Goal: Task Accomplishment & Management: Manage account settings

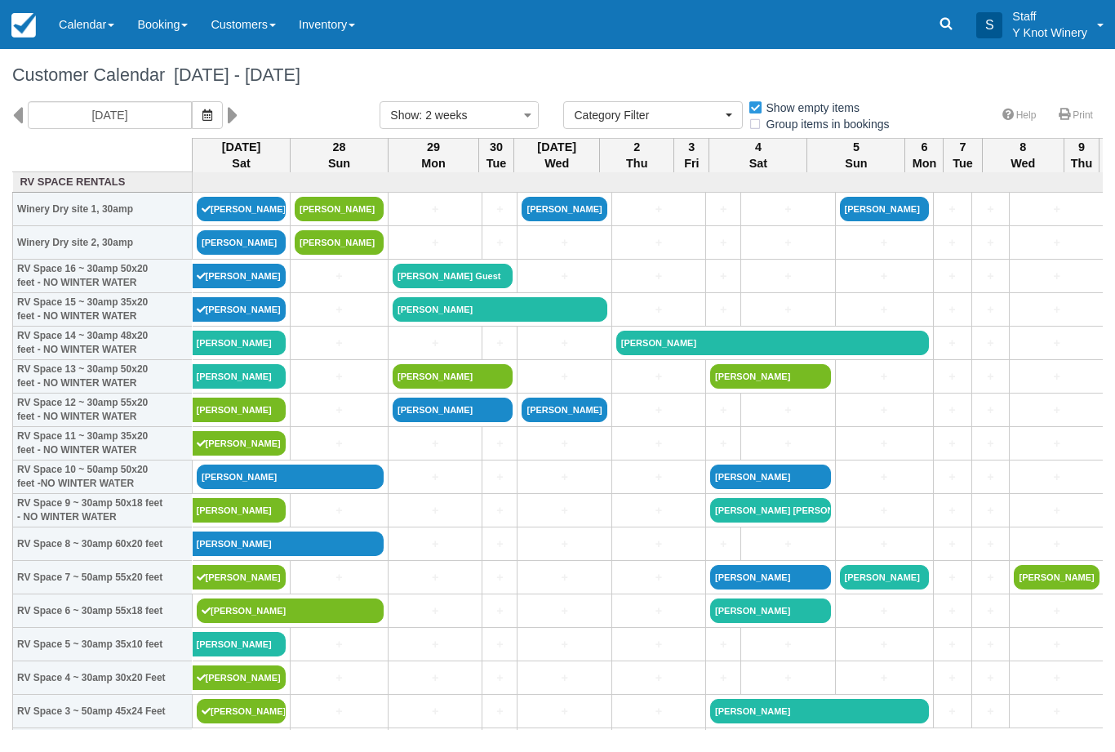
select select
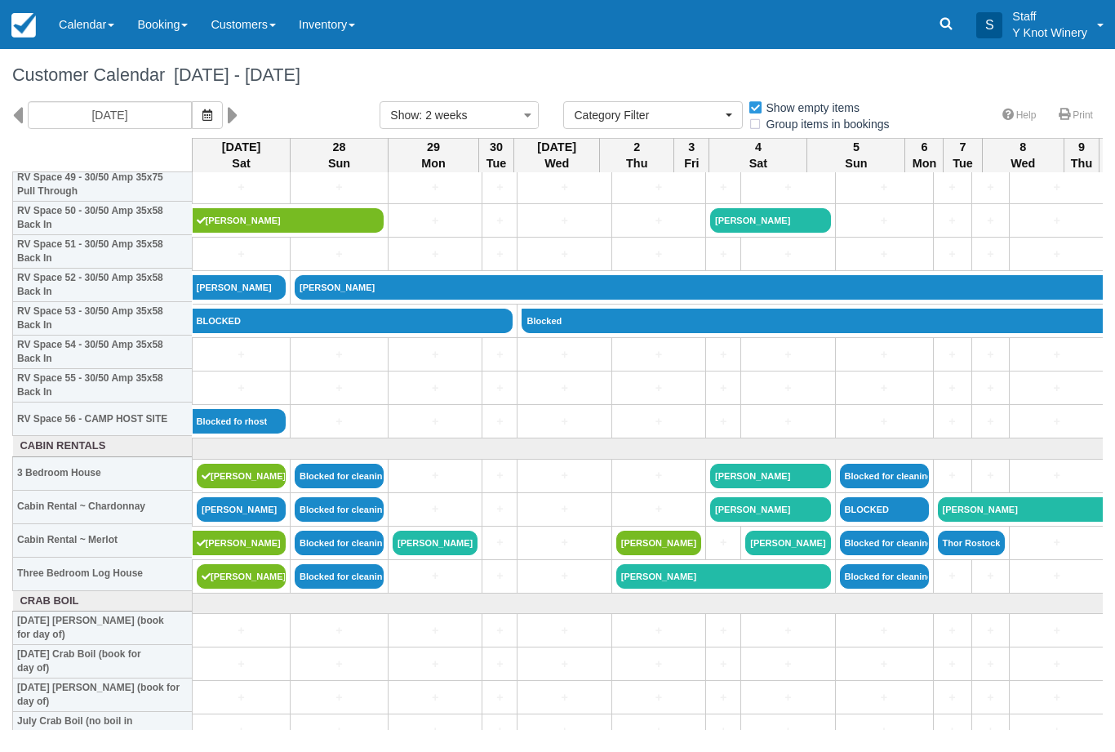
scroll to position [1698, 0]
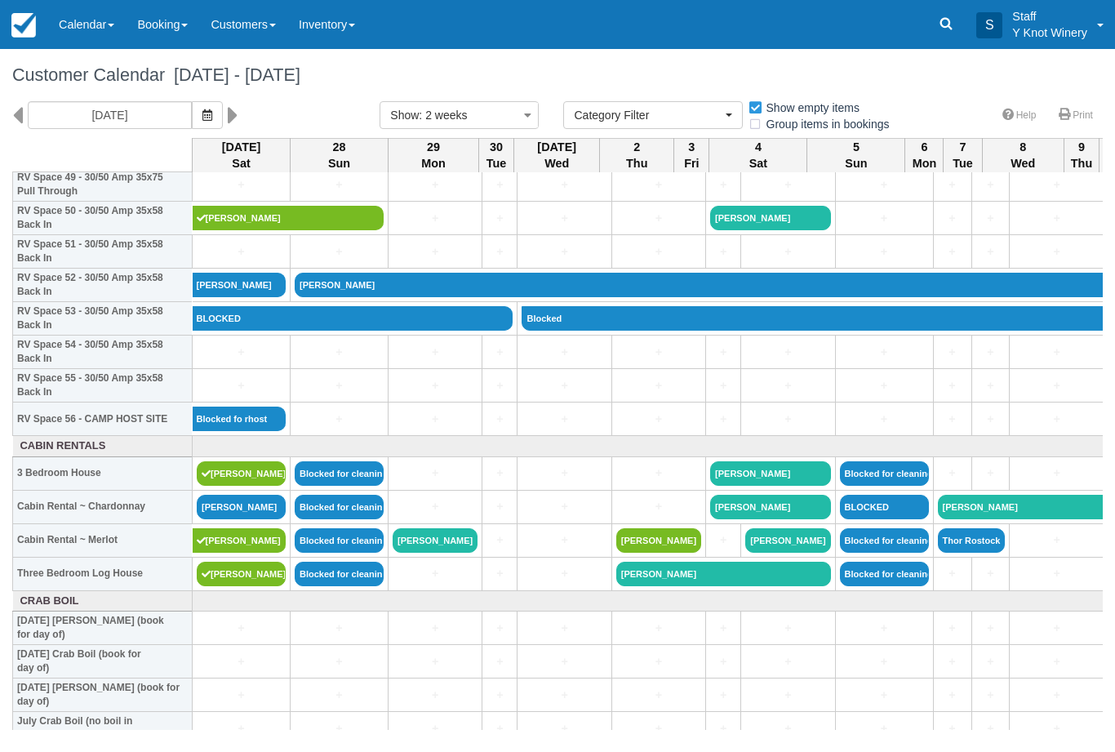
click at [233, 519] on link "[PERSON_NAME]" at bounding box center [241, 507] width 89 height 24
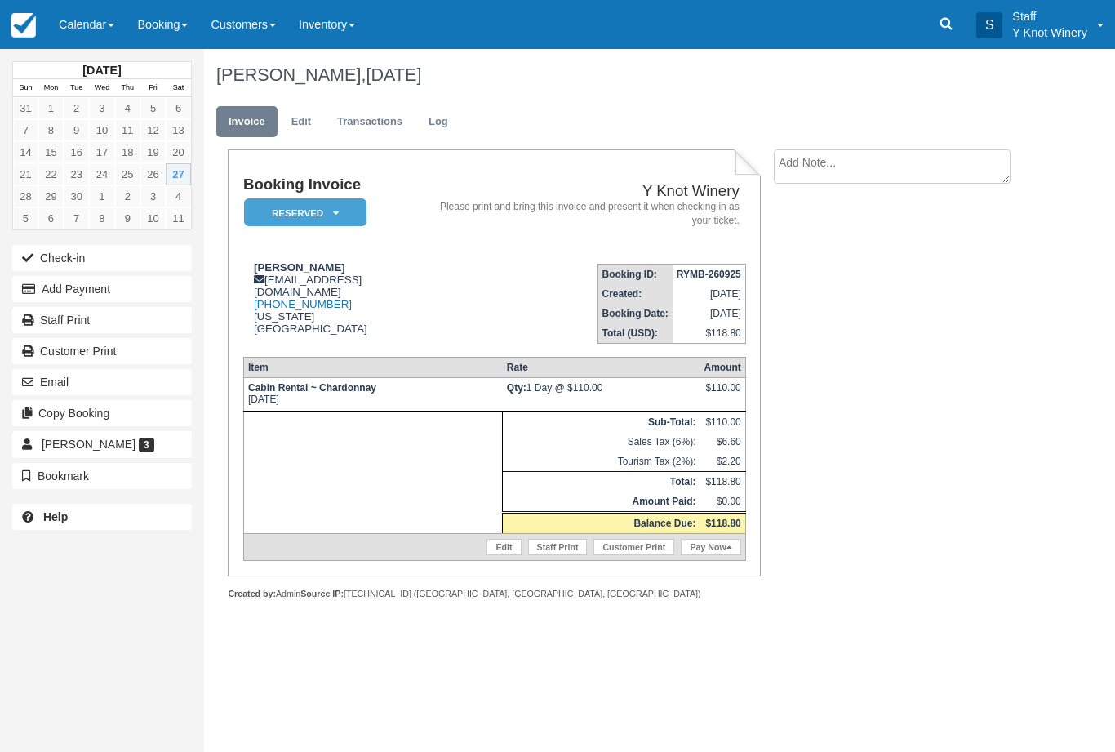
click at [88, 253] on button "Check-in" at bounding box center [102, 258] width 180 height 26
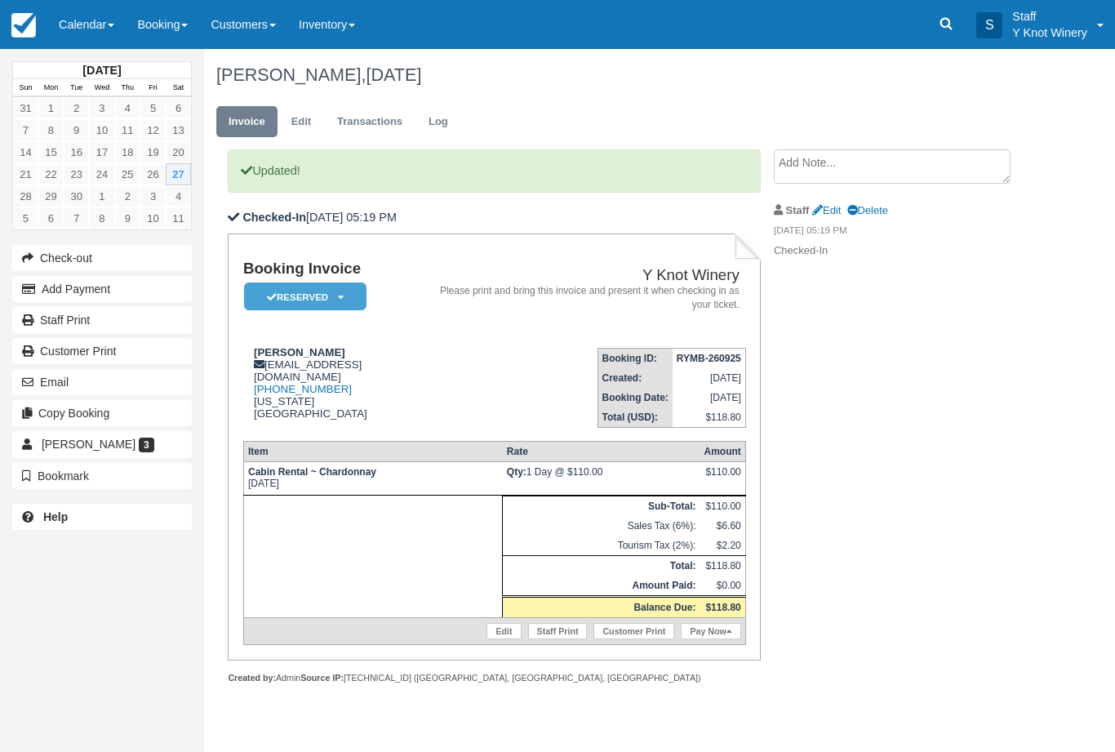
click at [82, 33] on link "Calendar" at bounding box center [86, 24] width 78 height 49
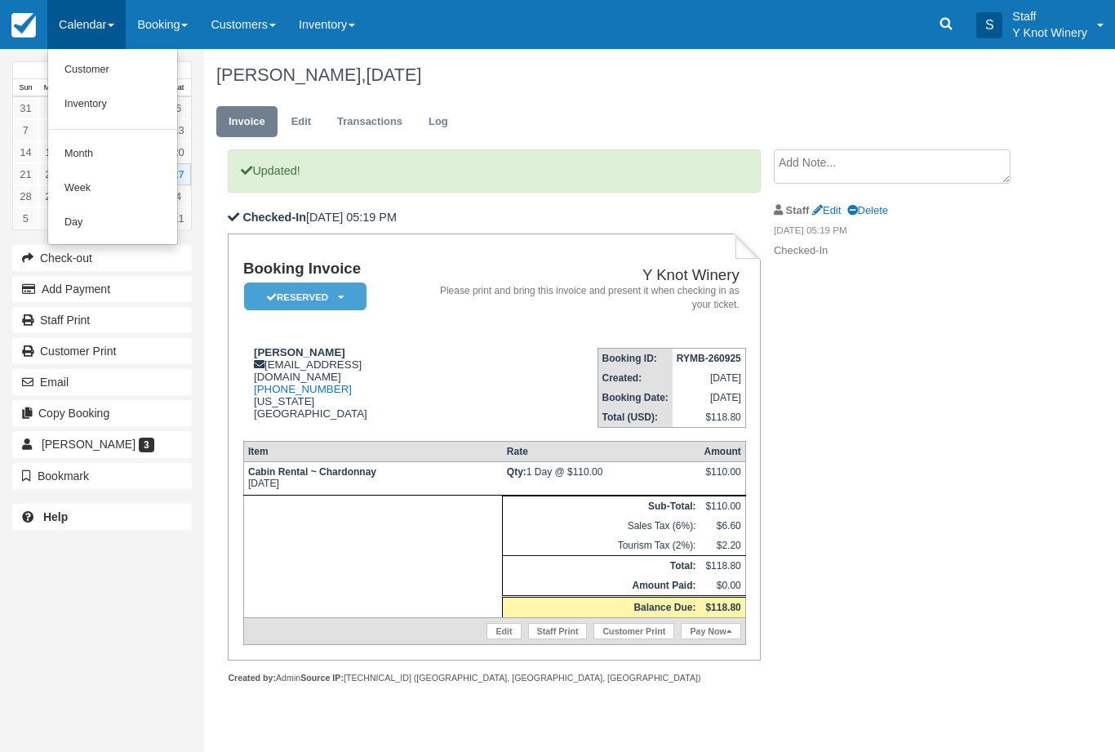
click at [96, 65] on link "Customer" at bounding box center [112, 70] width 129 height 34
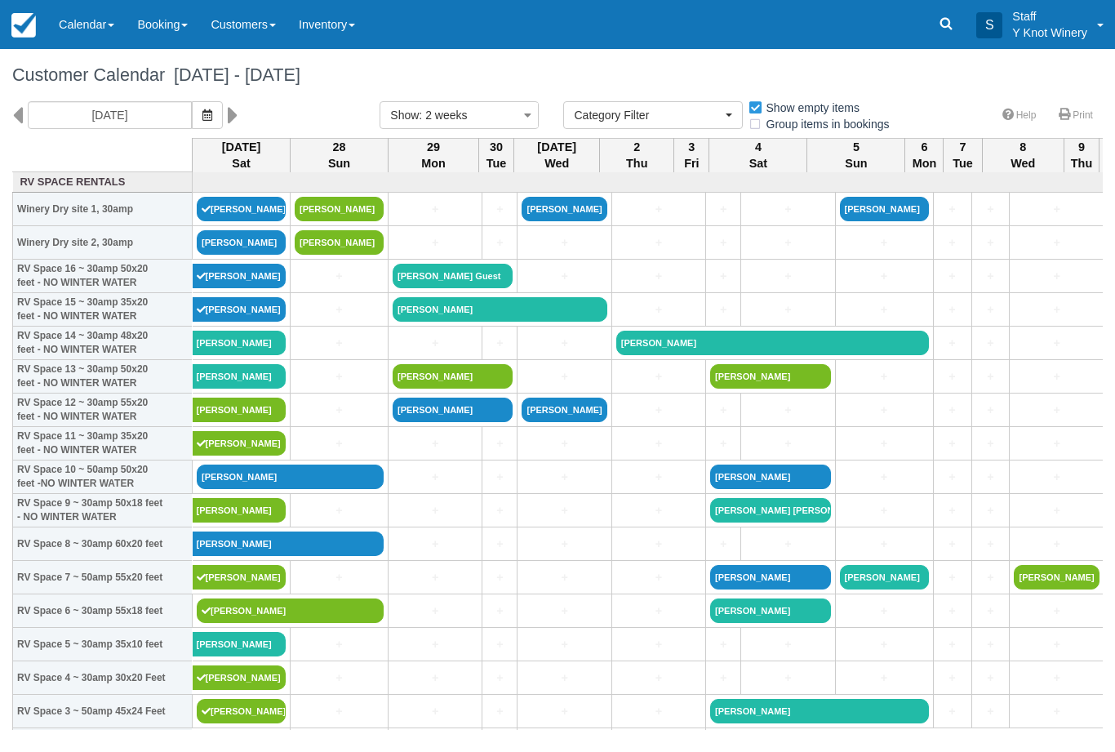
select select
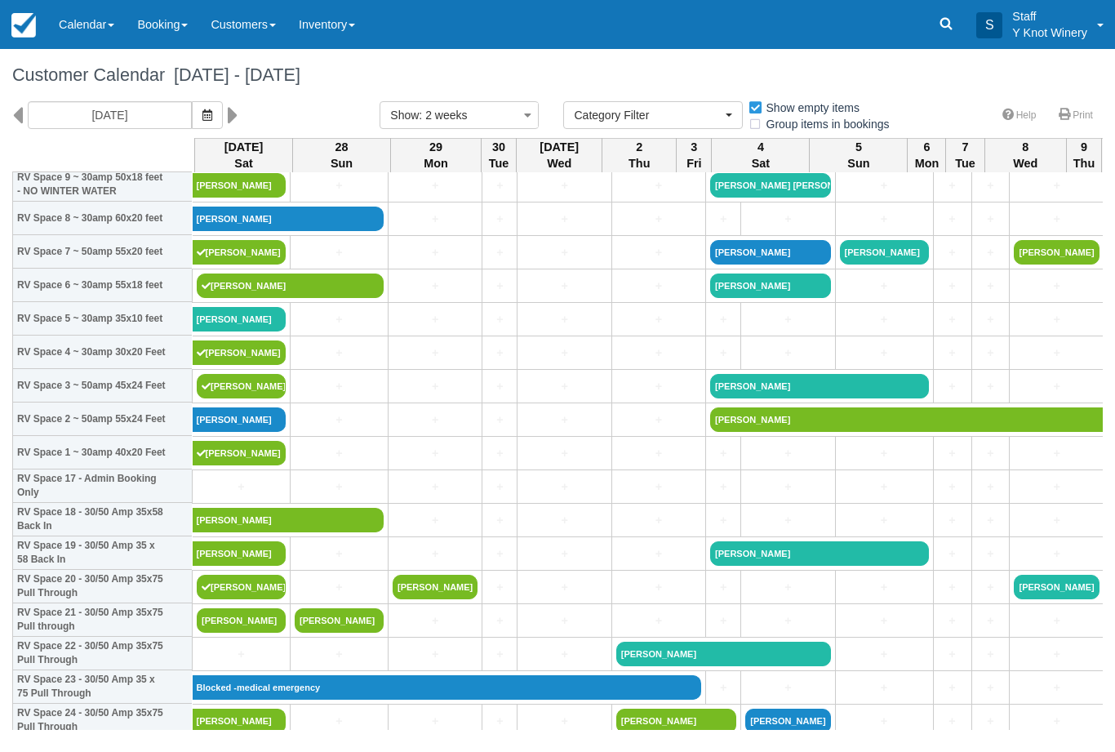
scroll to position [325, 0]
click at [244, 495] on link "+" at bounding box center [241, 486] width 89 height 17
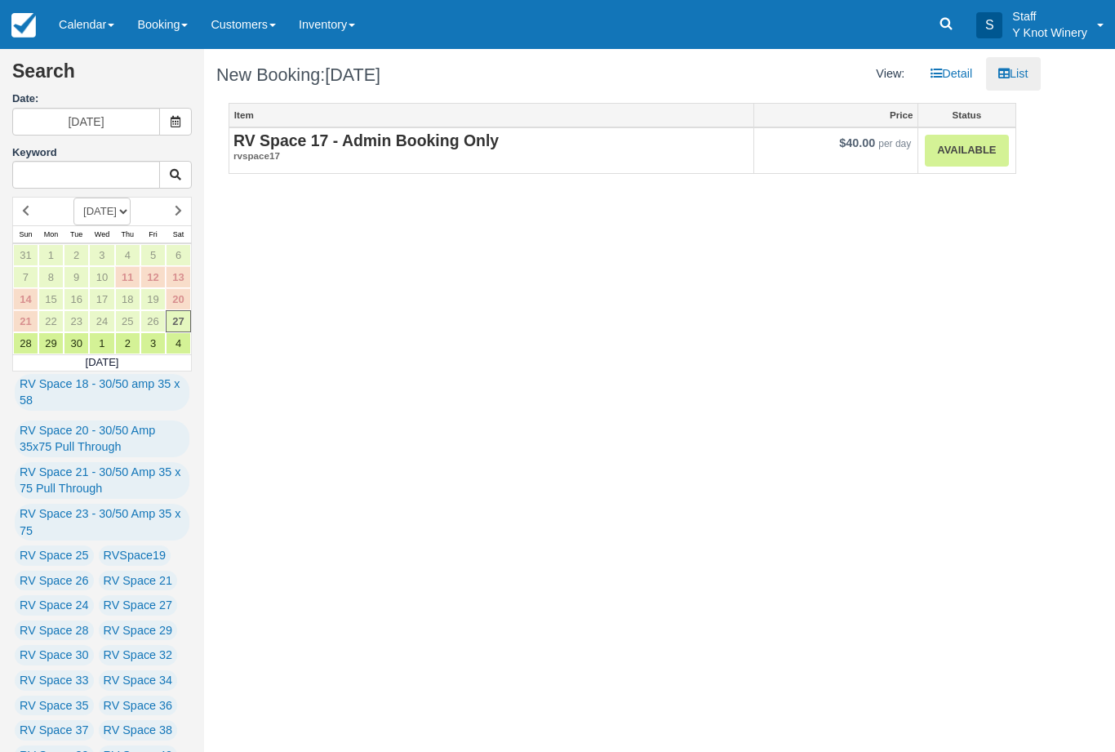
click at [82, 21] on link "Calendar" at bounding box center [86, 24] width 78 height 49
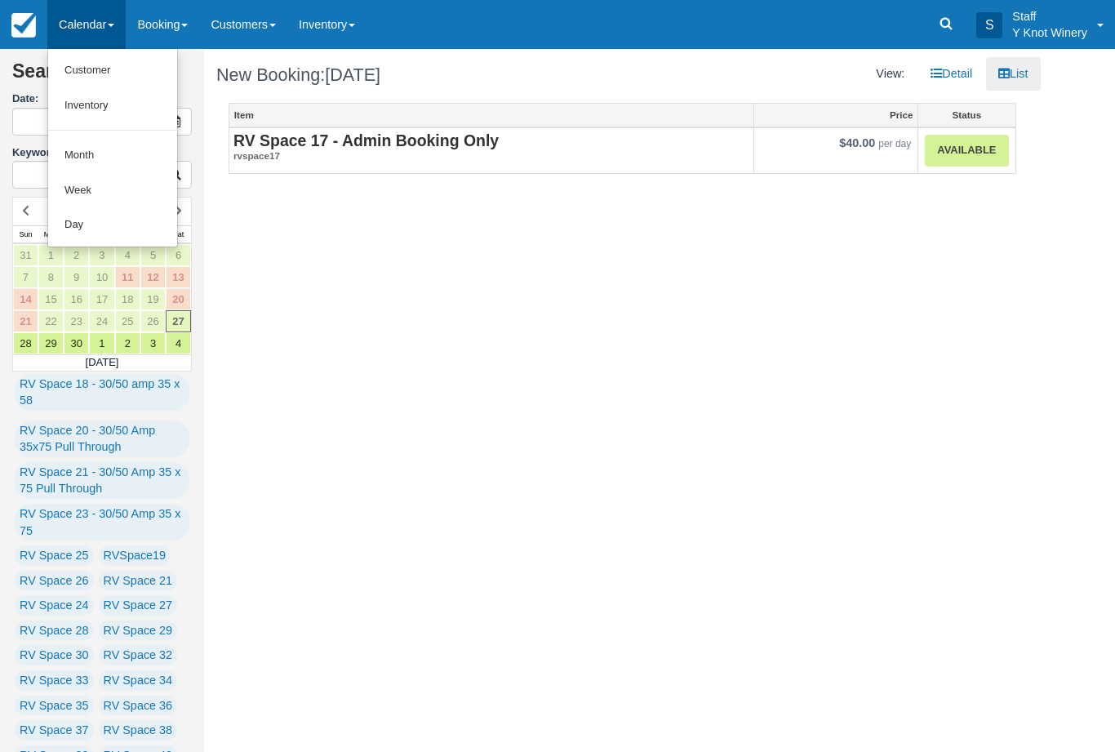
click at [83, 67] on link "Customer" at bounding box center [112, 70] width 129 height 35
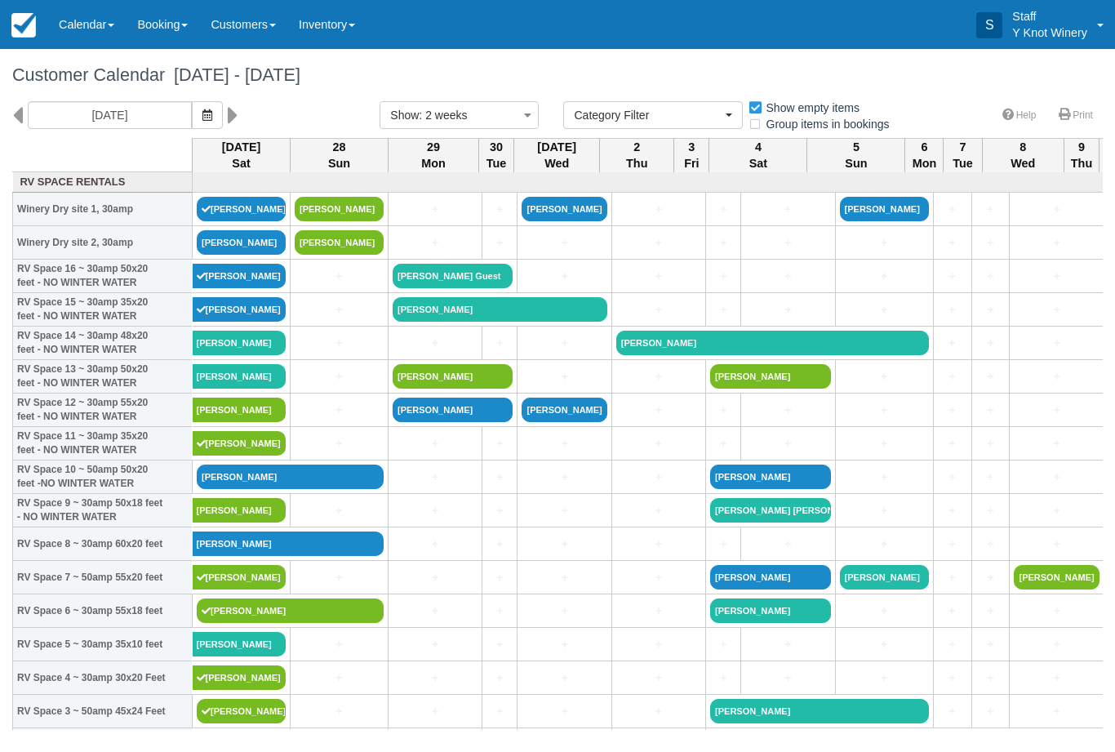
select select
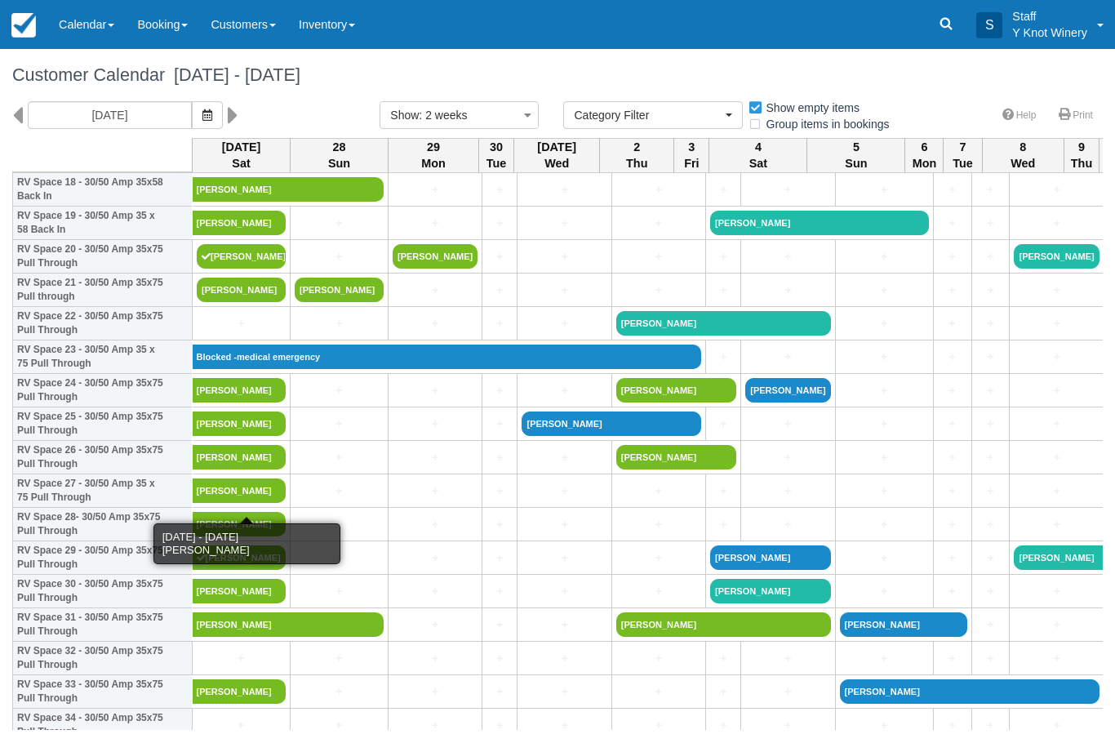
scroll to position [656, 0]
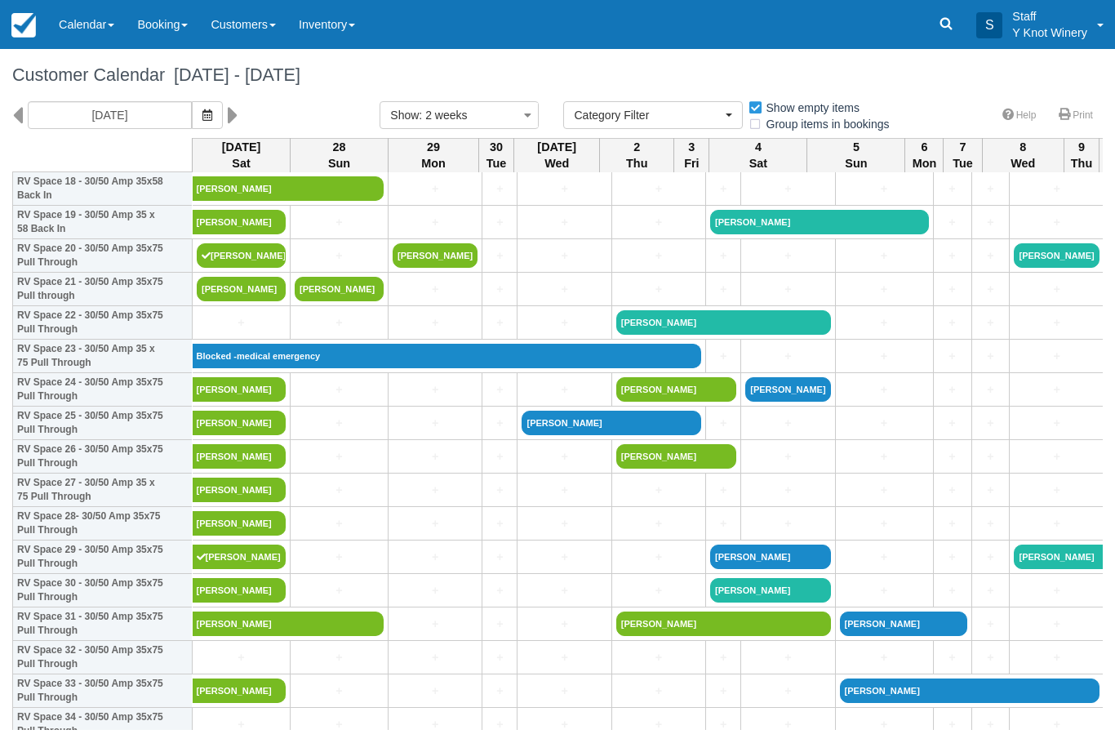
click at [91, 34] on link "Calendar" at bounding box center [86, 24] width 78 height 49
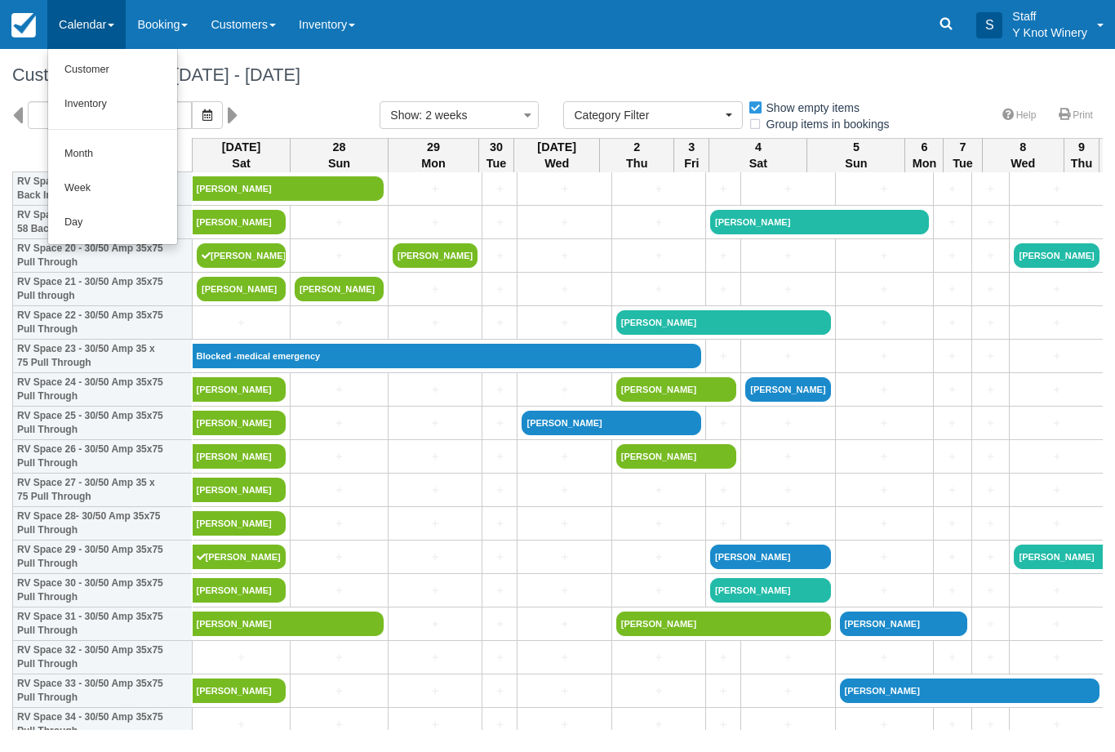
click at [98, 62] on link "Customer" at bounding box center [112, 70] width 129 height 34
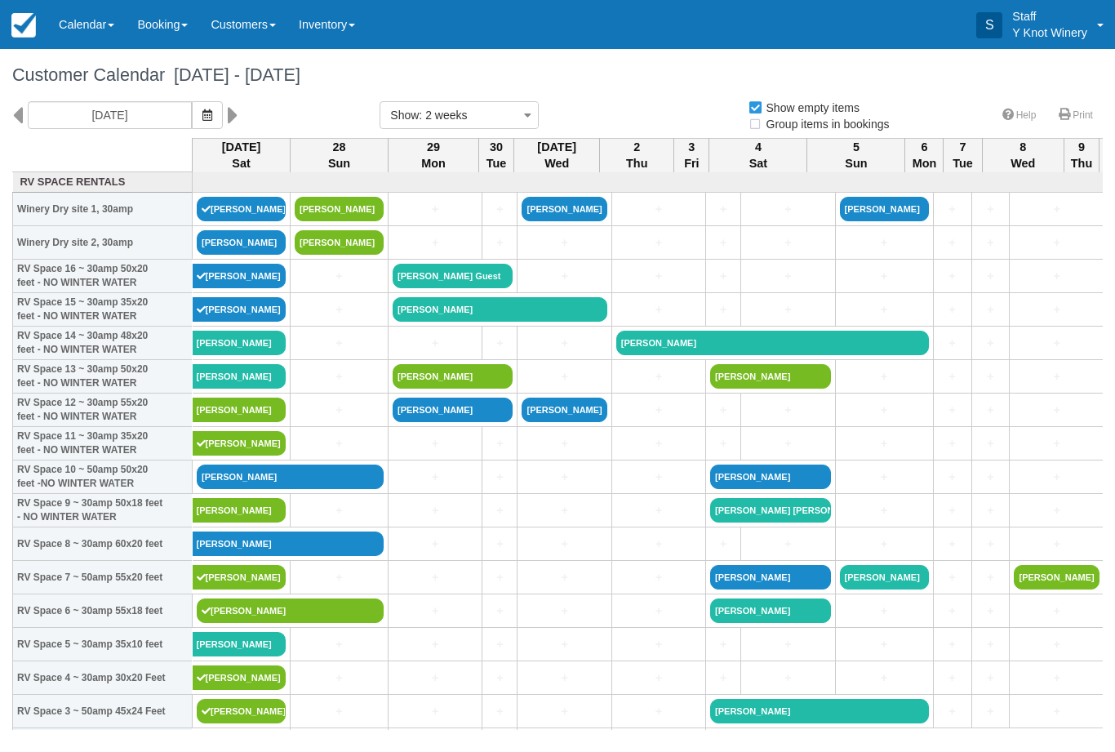
select select
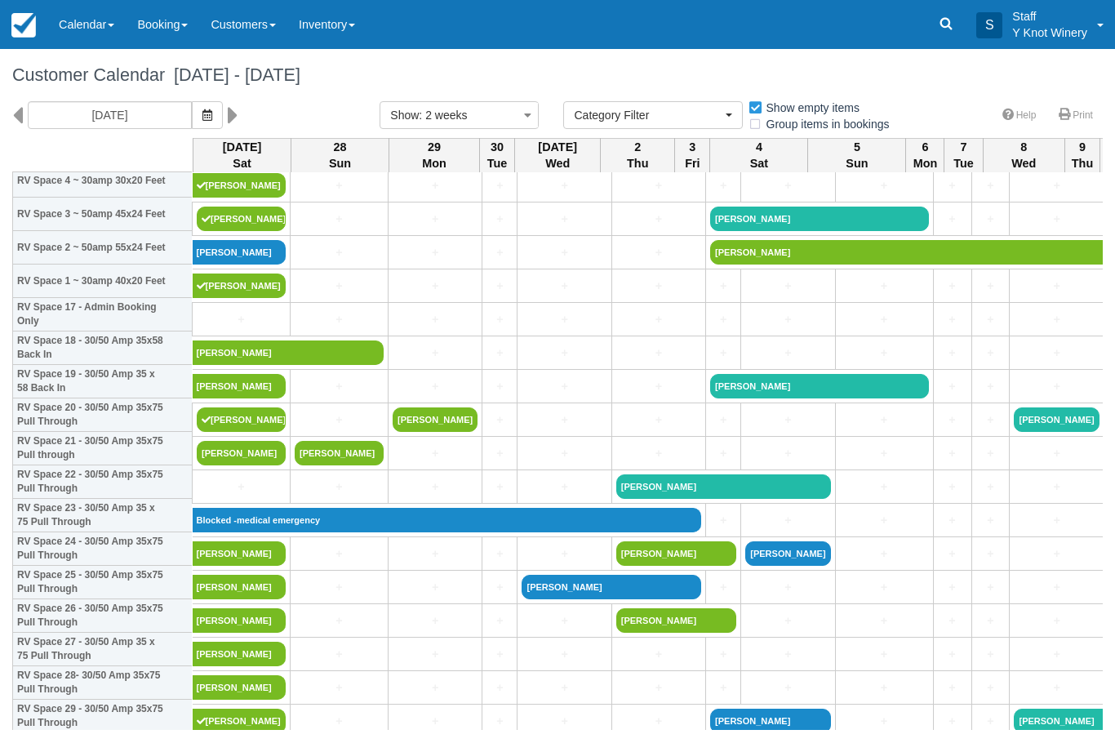
scroll to position [504, 0]
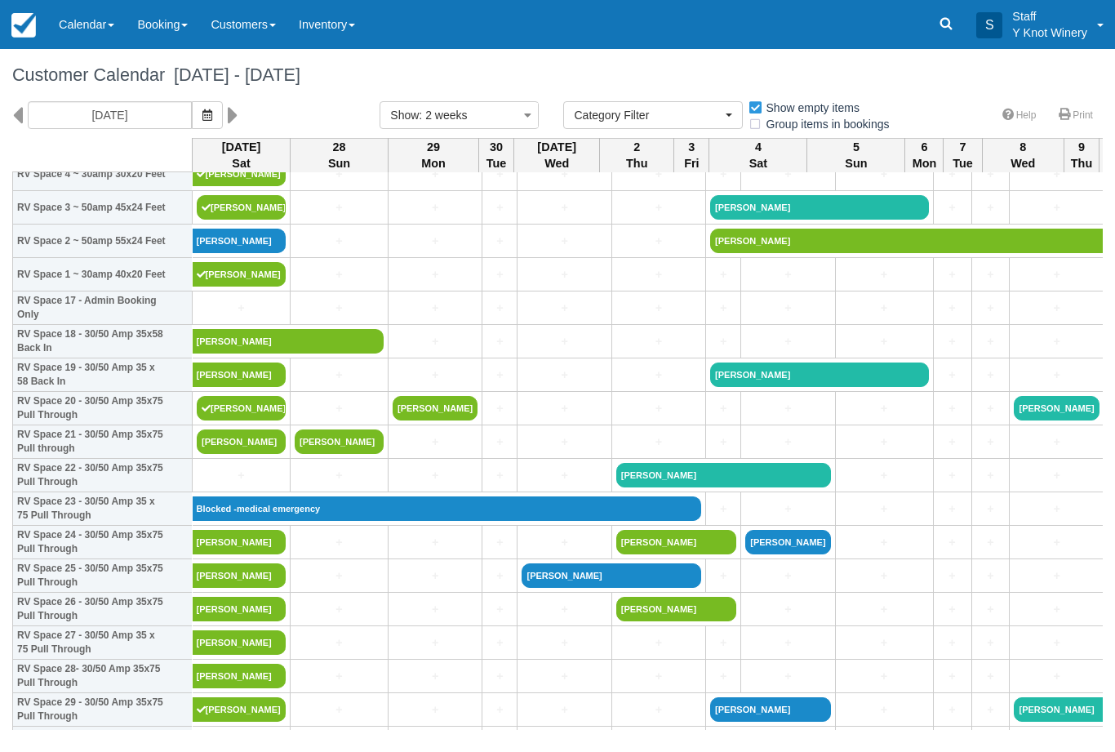
click at [246, 484] on link "+" at bounding box center [241, 475] width 89 height 17
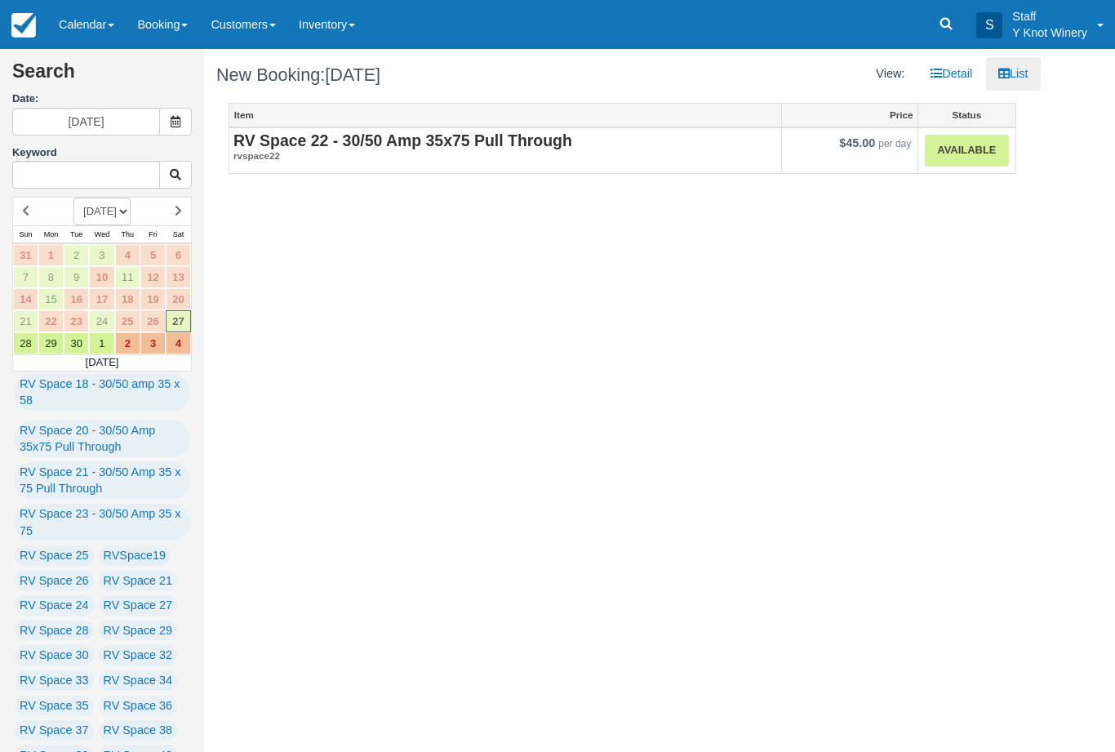
click at [953, 166] on link "Available" at bounding box center [966, 151] width 83 height 32
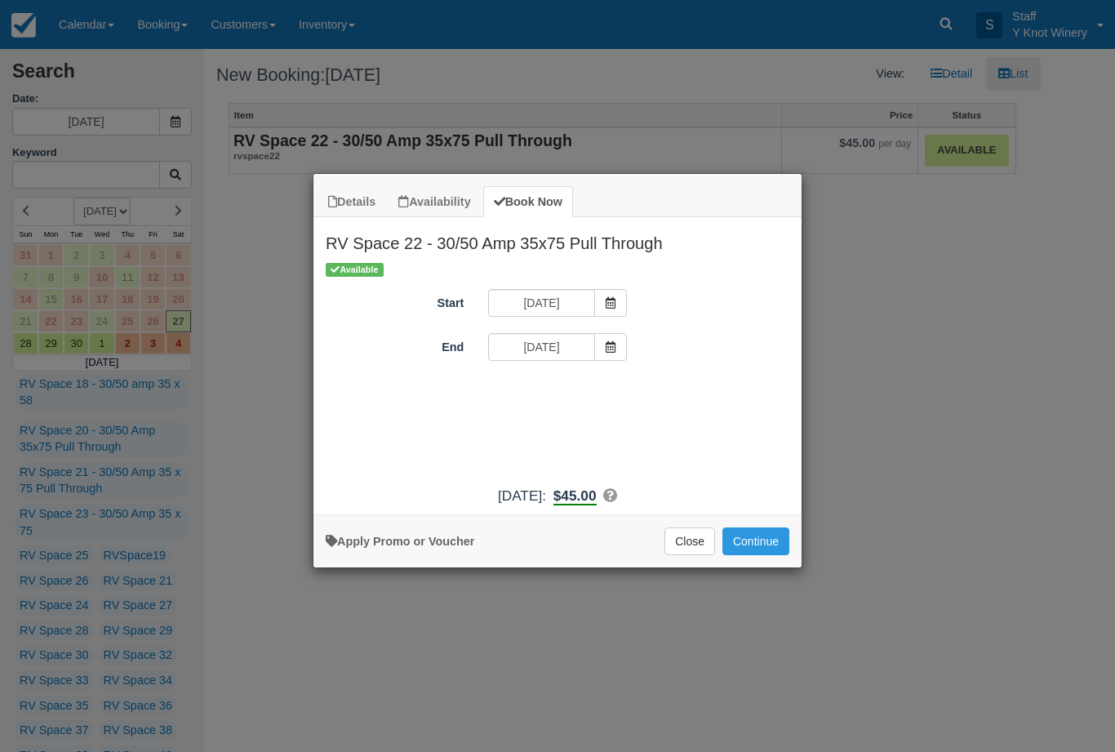
click at [748, 555] on button "Continue" at bounding box center [755, 541] width 67 height 28
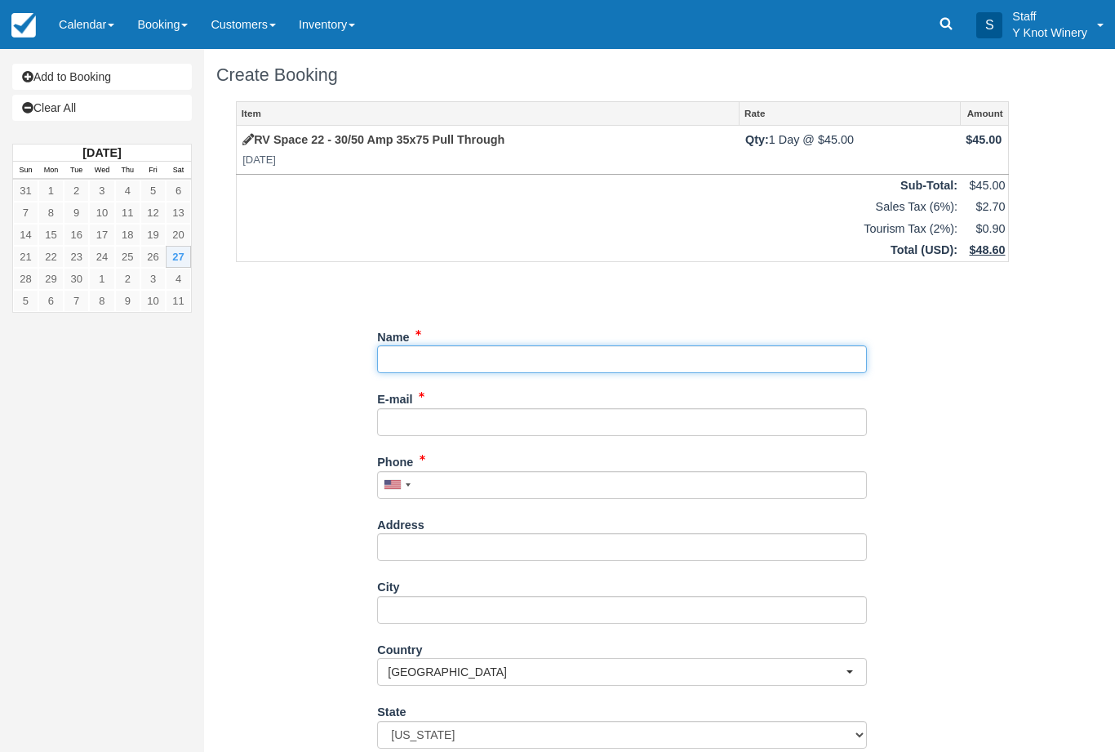
click at [546, 370] on input "Name" at bounding box center [622, 359] width 490 height 28
type input "Curtis Johnson"
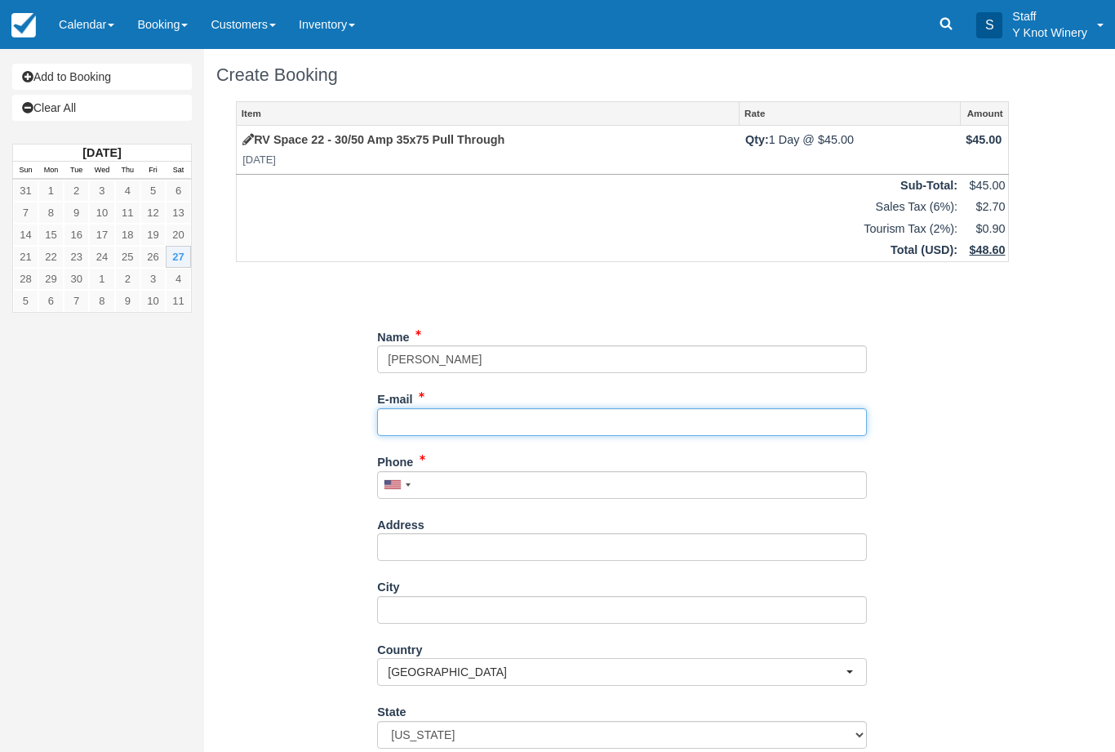
click at [459, 420] on input "E-mail" at bounding box center [622, 422] width 490 height 28
type input "orca99115@genext.net"
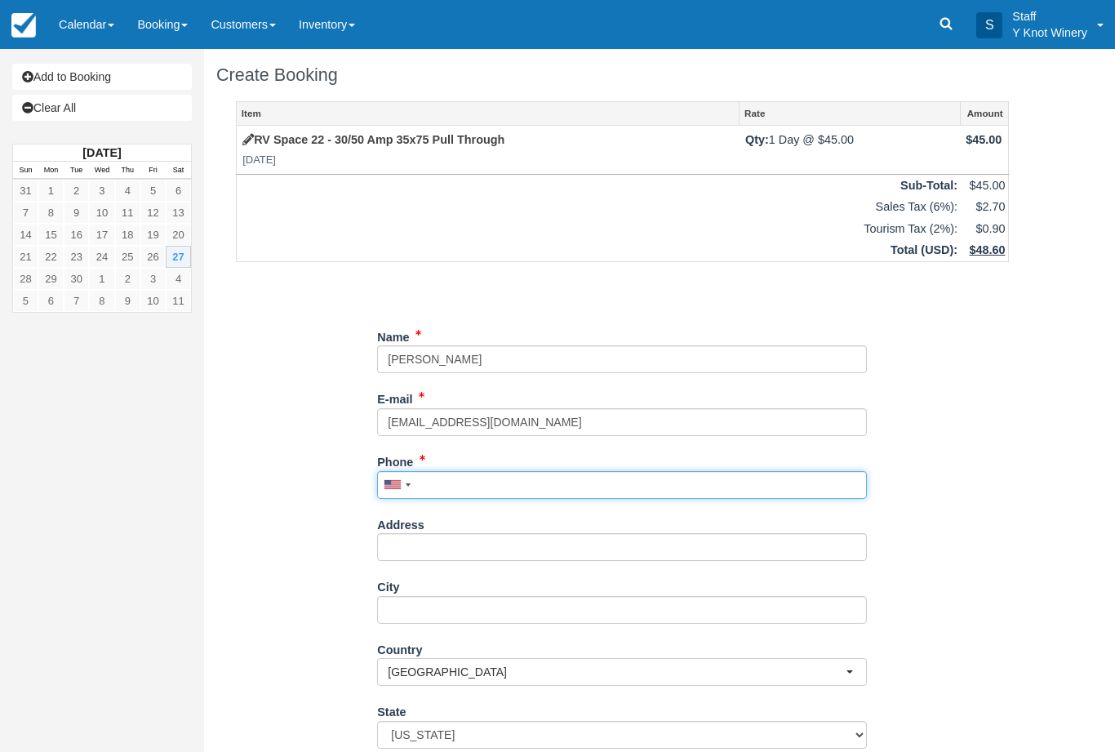
click at [447, 481] on input "Phone" at bounding box center [622, 485] width 490 height 28
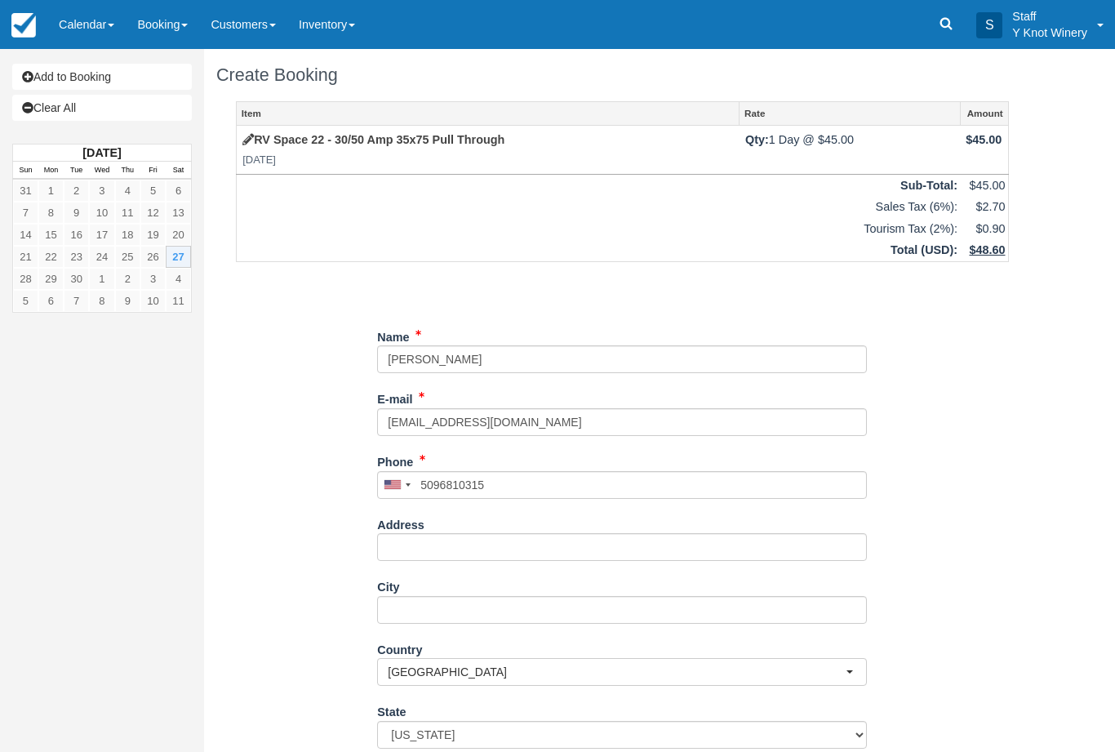
type input "+15096810315"
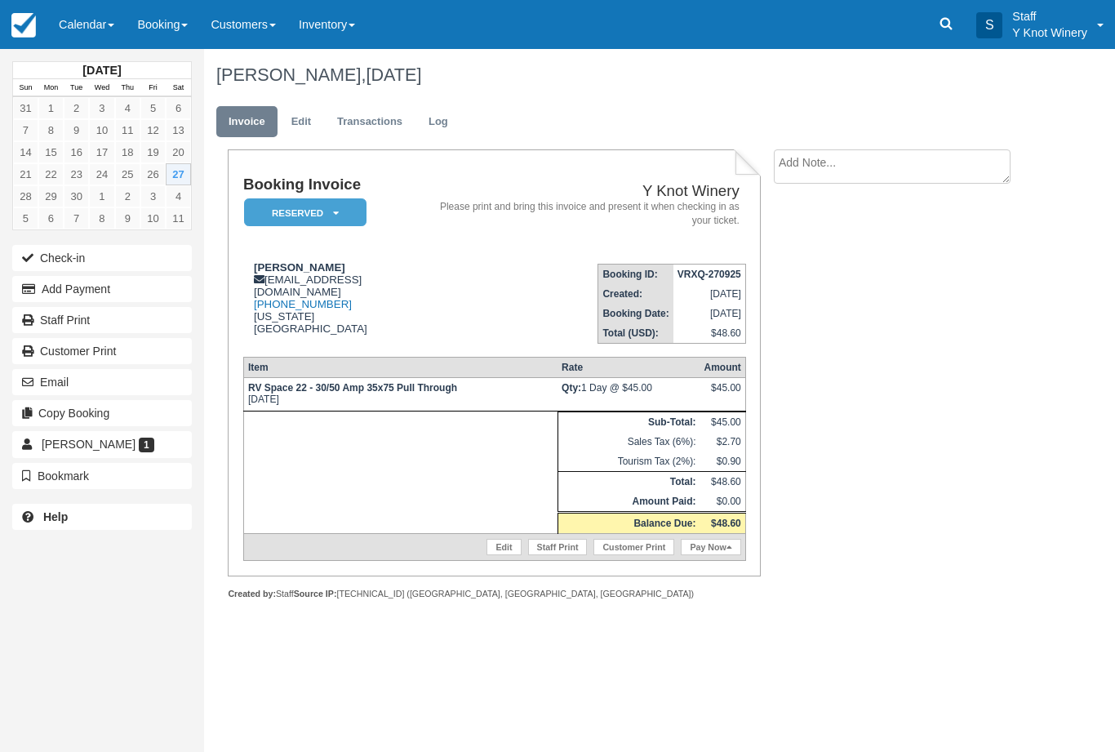
click at [300, 203] on em "Reserved" at bounding box center [305, 212] width 122 height 29
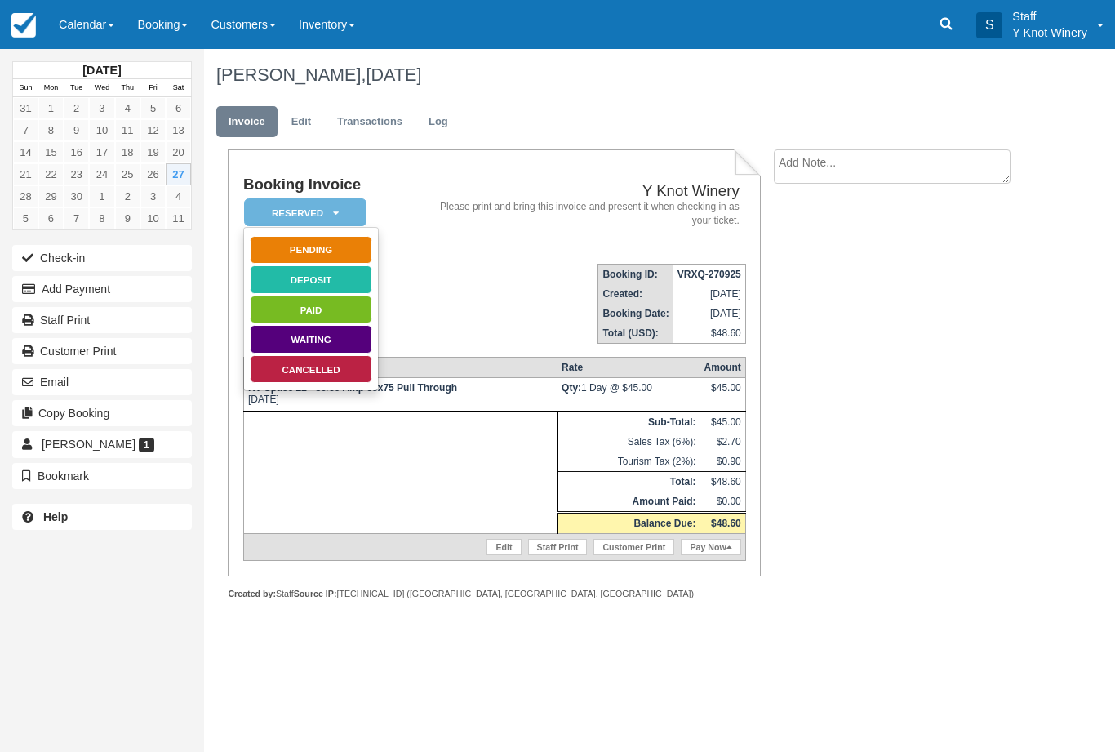
click at [285, 304] on link "Paid" at bounding box center [311, 309] width 122 height 29
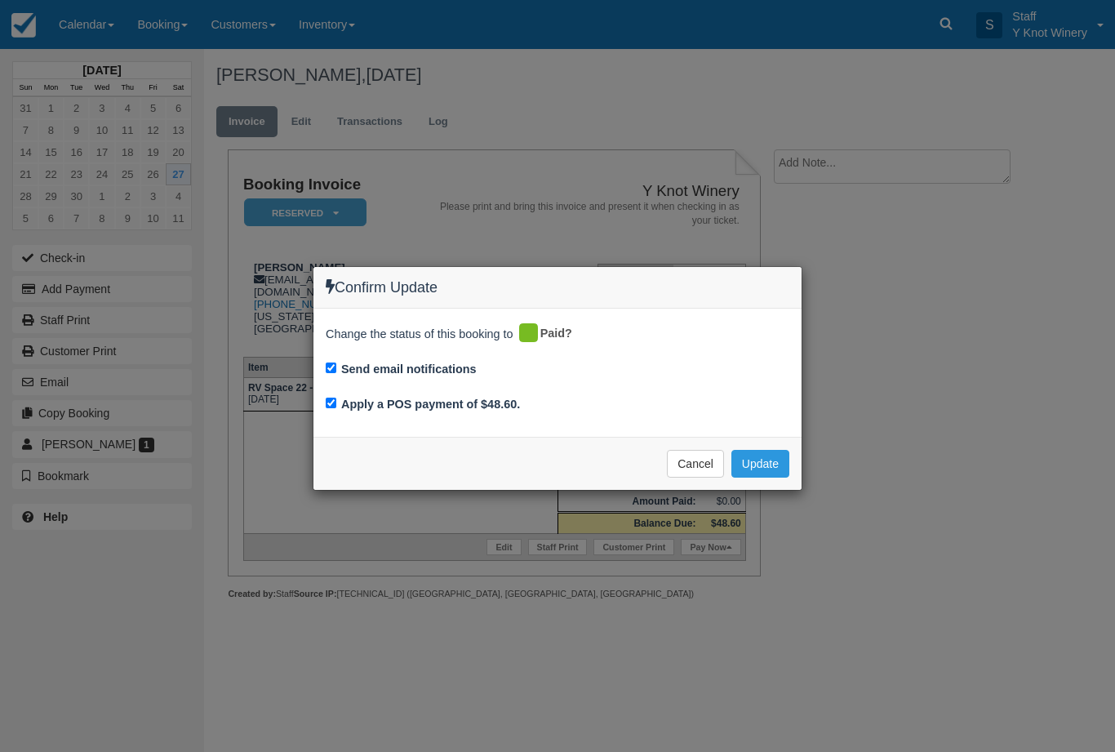
click at [751, 460] on button "Update" at bounding box center [760, 464] width 58 height 28
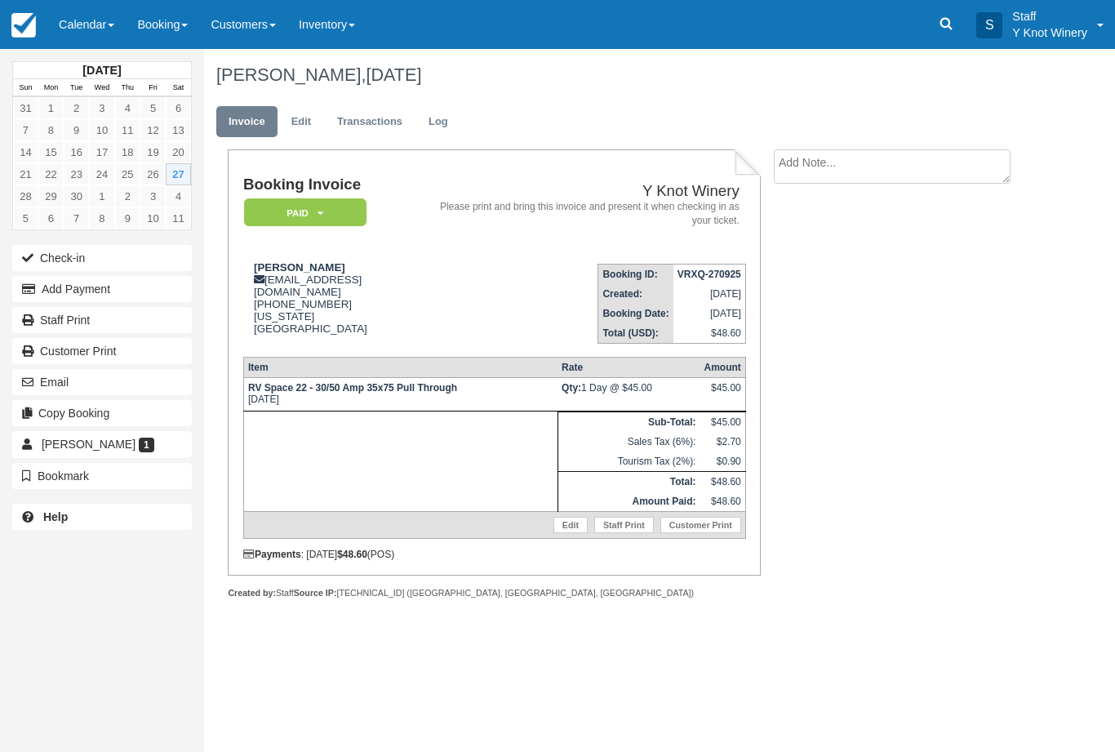
click at [47, 260] on button "Check-in" at bounding box center [102, 258] width 180 height 26
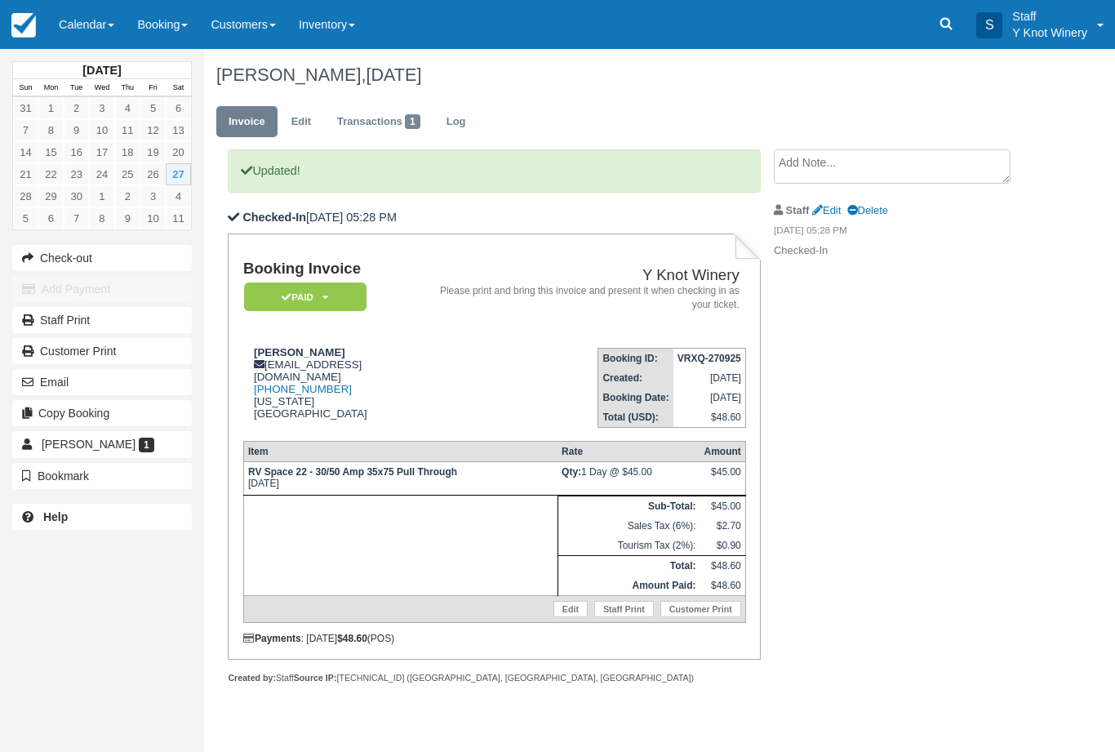
click at [48, 385] on button "Email" at bounding box center [102, 382] width 180 height 26
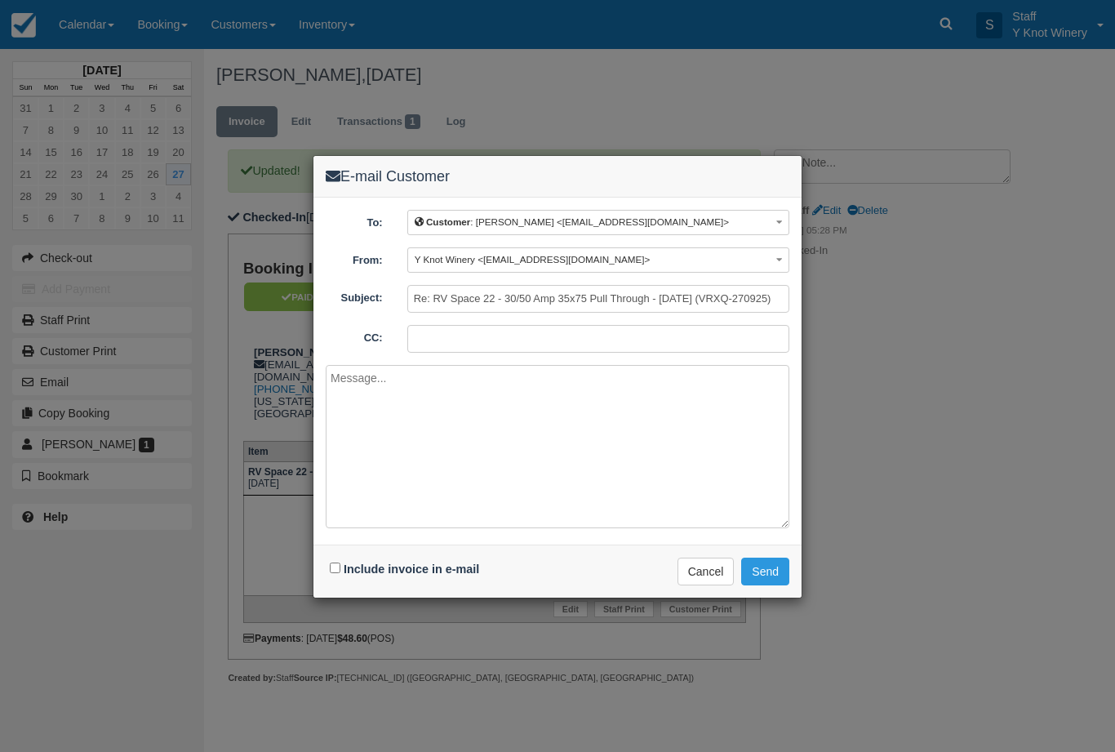
click at [402, 573] on label "Include invoice in e-mail" at bounding box center [411, 568] width 135 height 13
click at [340, 573] on input "Include invoice in e-mail" at bounding box center [335, 567] width 11 height 11
checkbox input "true"
click at [766, 577] on button "Send" at bounding box center [765, 571] width 48 height 28
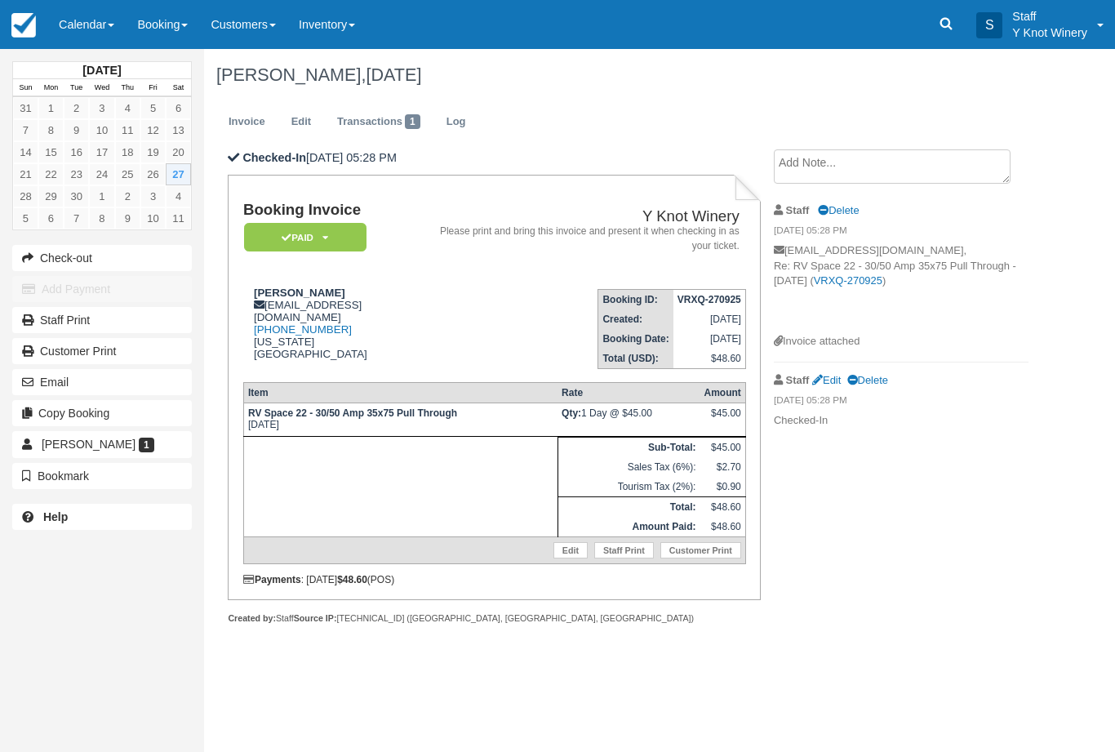
click at [89, 32] on link "Calendar" at bounding box center [86, 24] width 78 height 49
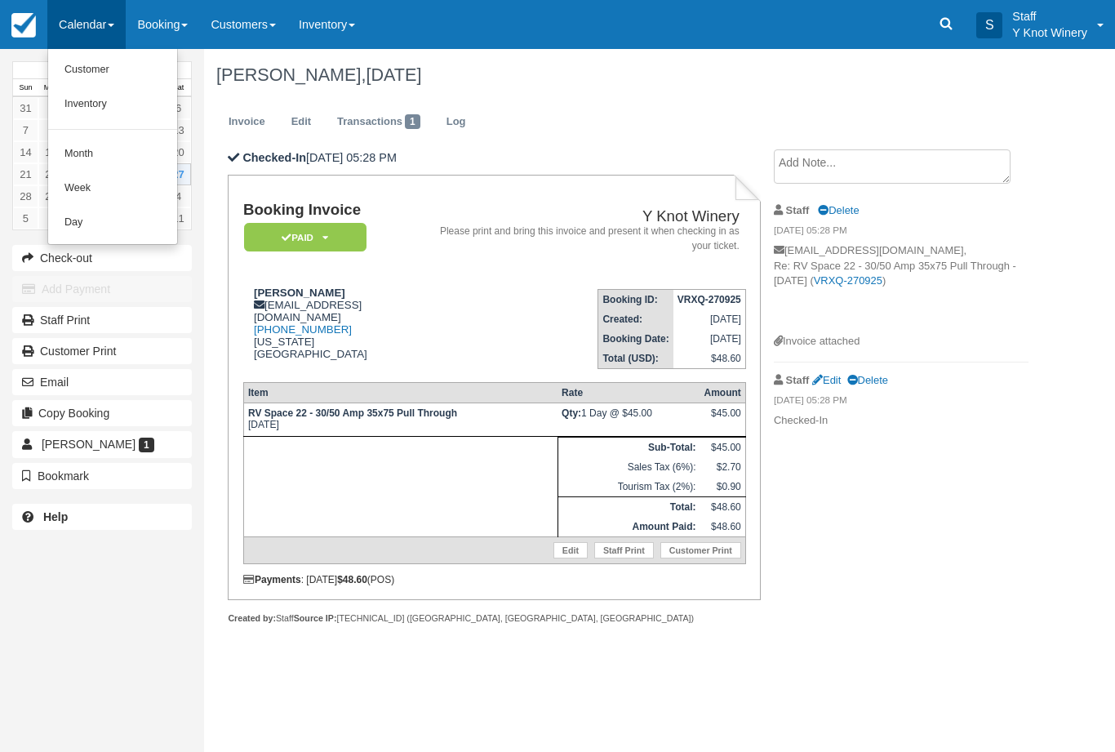
click at [75, 80] on link "Customer" at bounding box center [112, 70] width 129 height 34
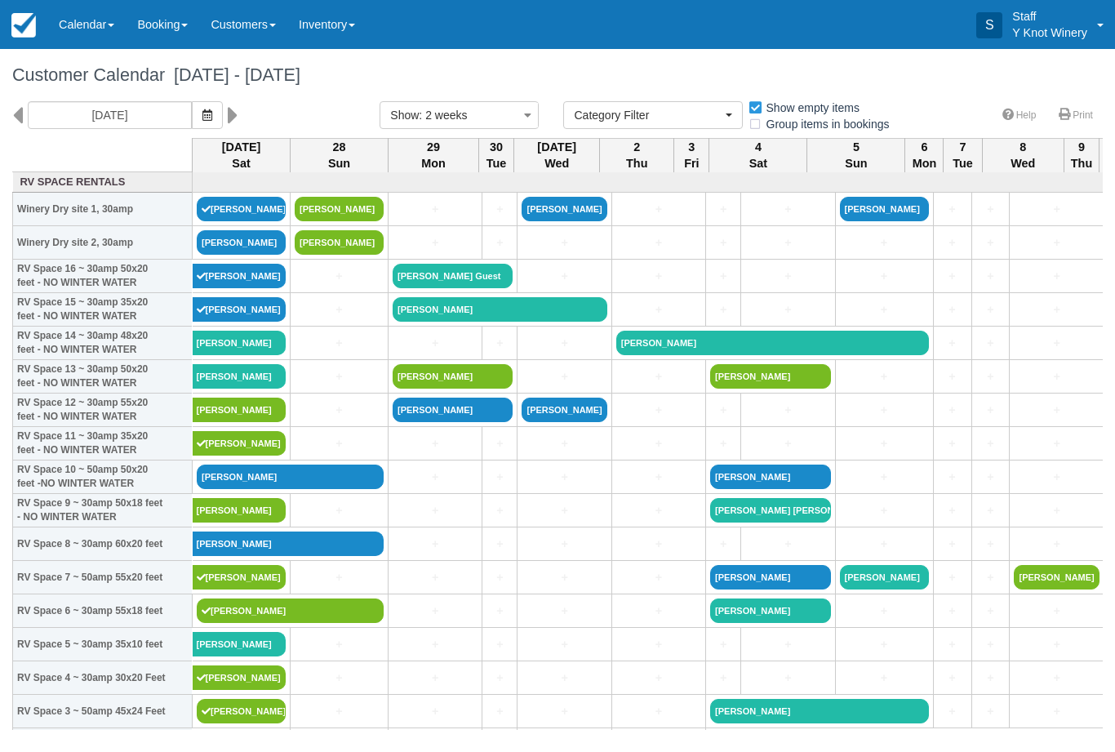
select select
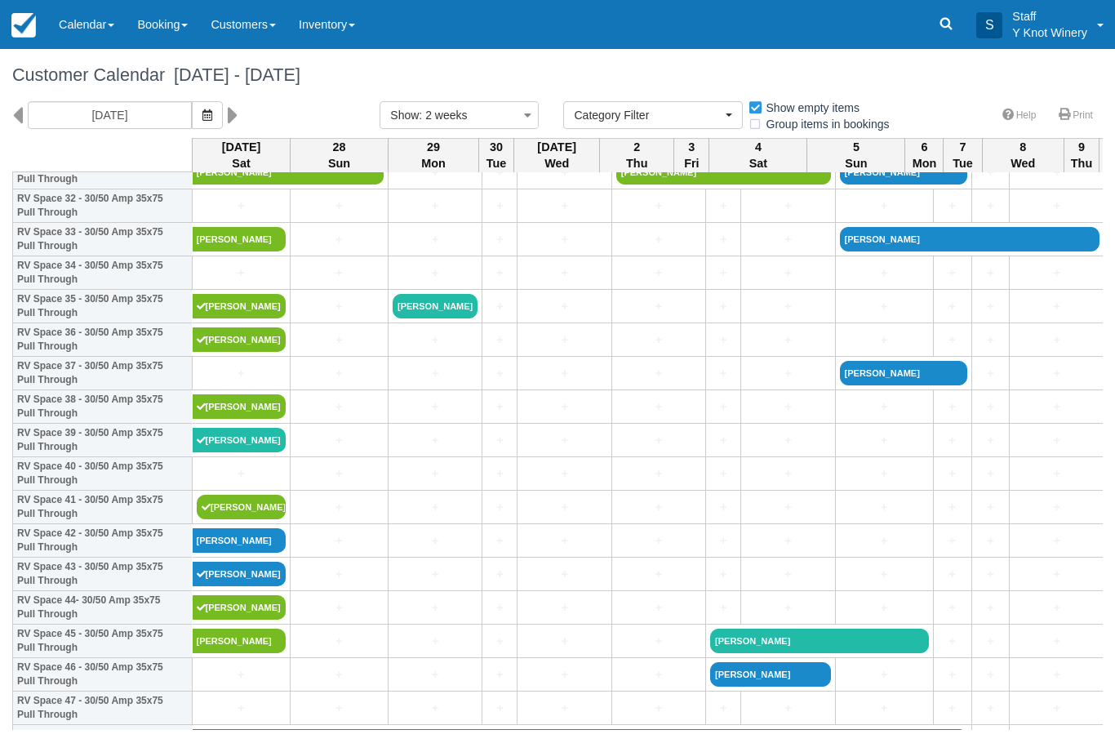
scroll to position [1108, 0]
click at [227, 382] on link "+" at bounding box center [241, 373] width 89 height 17
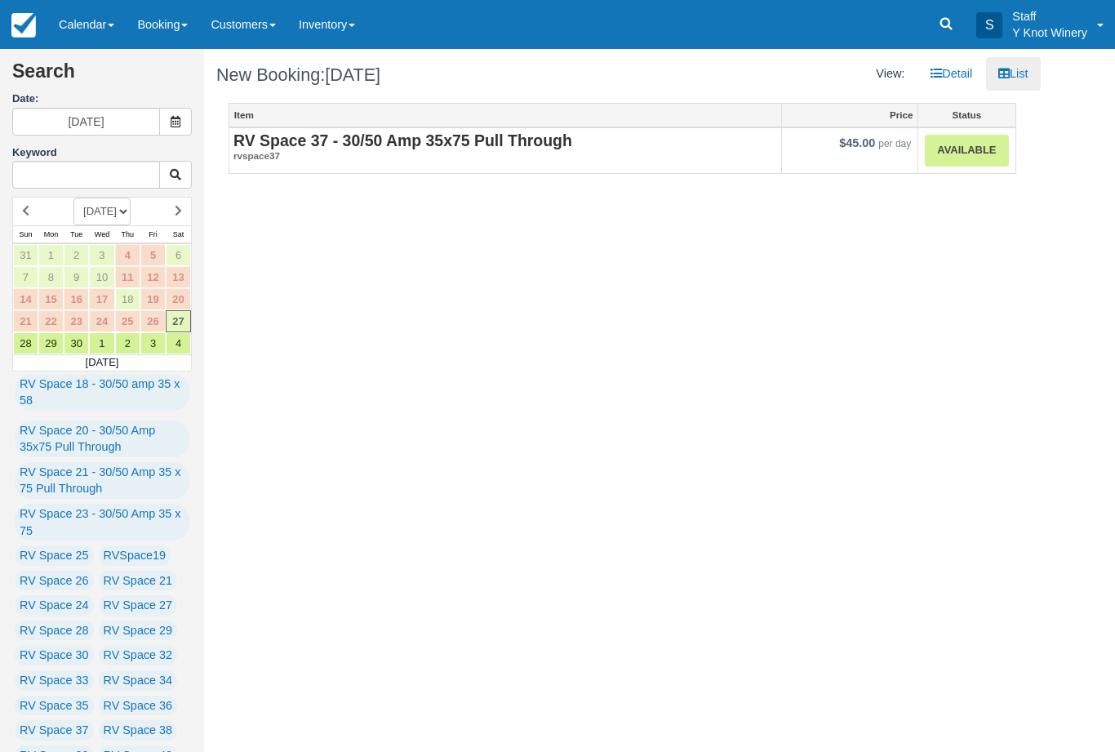
click at [956, 152] on link "Available" at bounding box center [966, 151] width 83 height 32
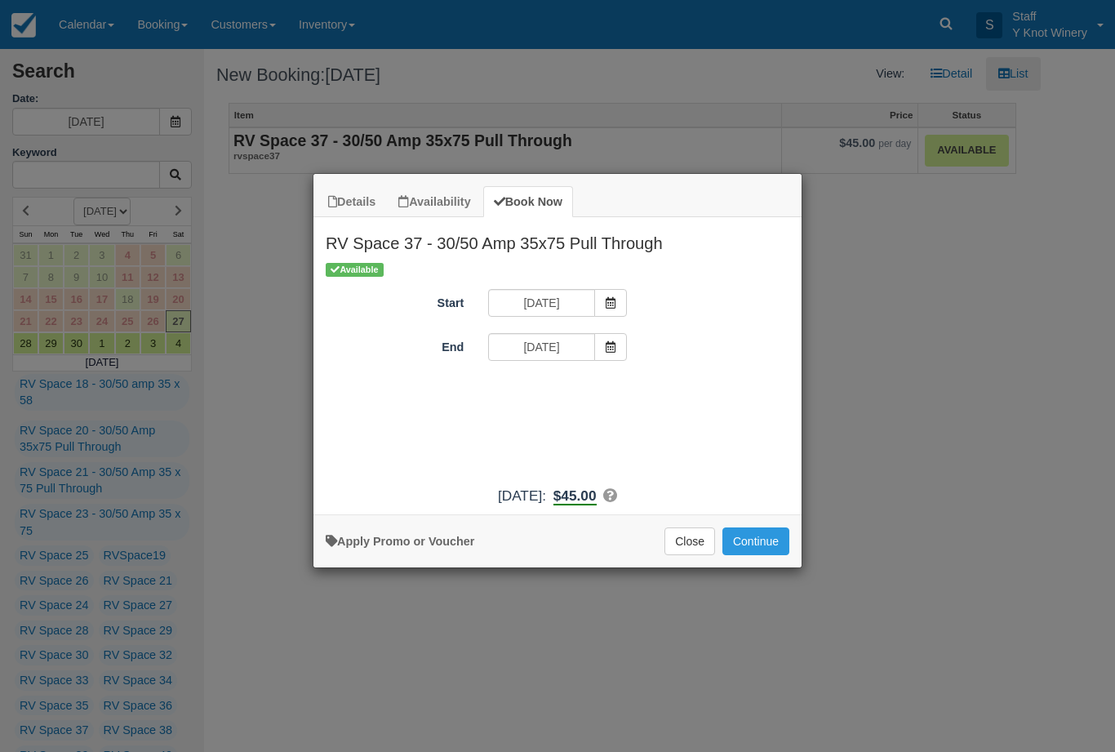
click at [600, 358] on span "Item Modal" at bounding box center [610, 347] width 33 height 28
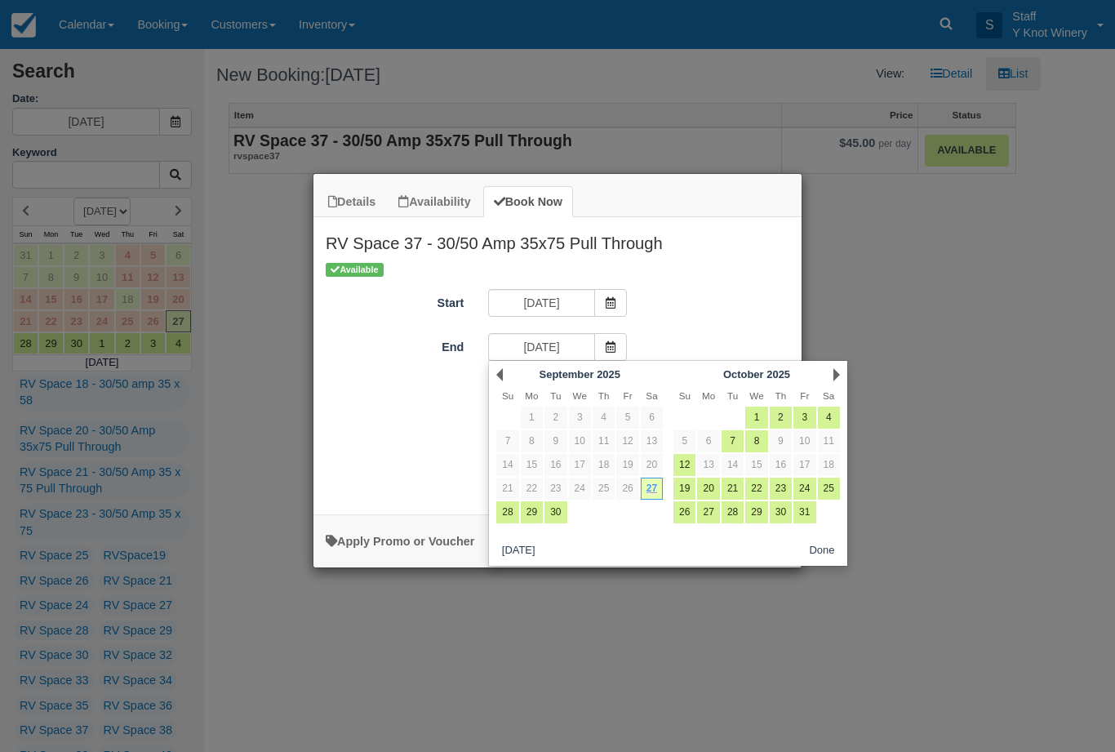
click at [501, 513] on link "28" at bounding box center [507, 512] width 22 height 22
type input "09/28/25"
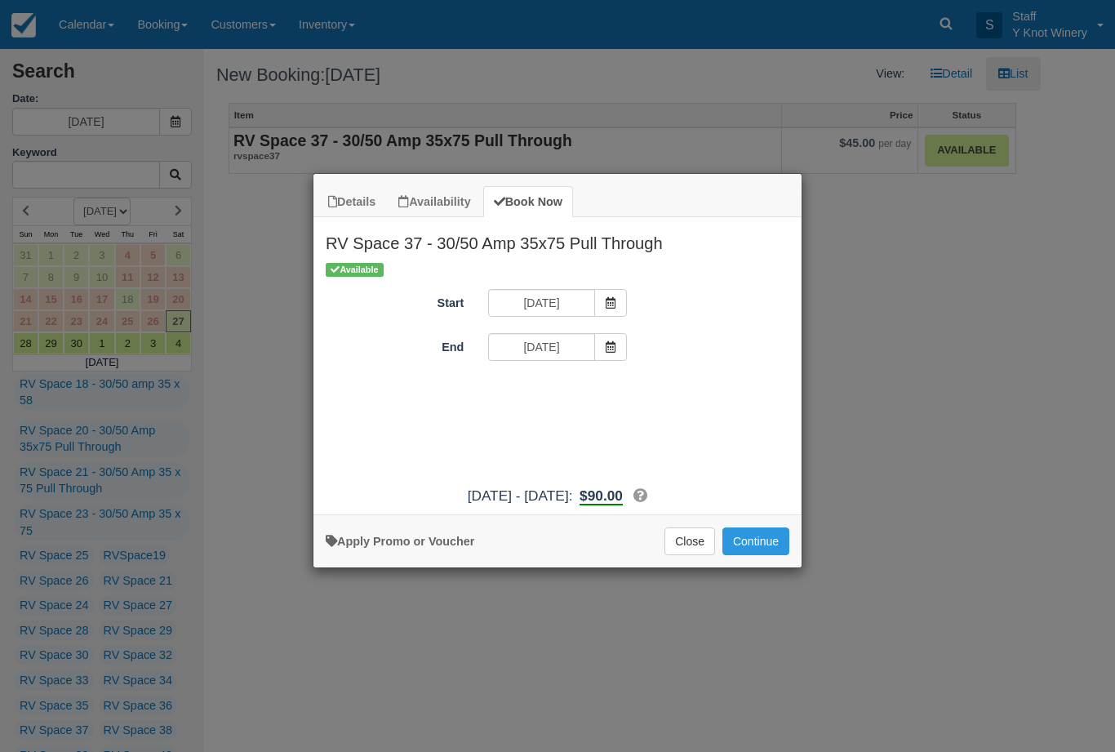
click at [771, 553] on button "Continue" at bounding box center [755, 541] width 67 height 28
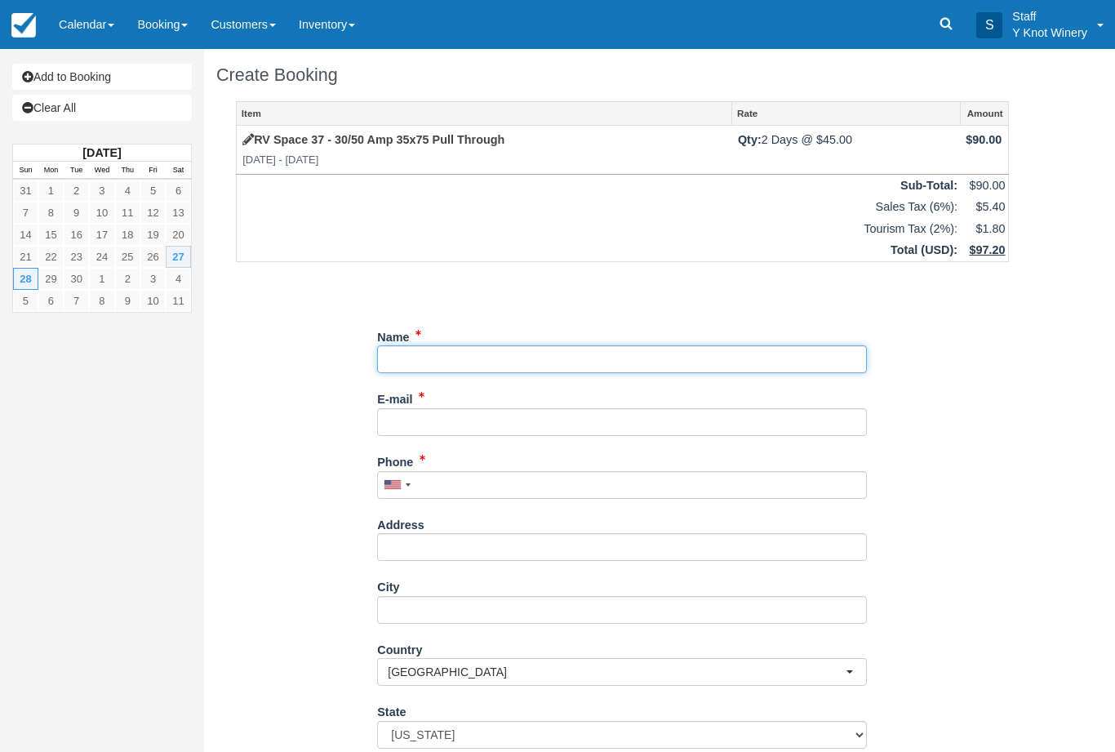
click at [462, 359] on input "Name" at bounding box center [622, 359] width 490 height 28
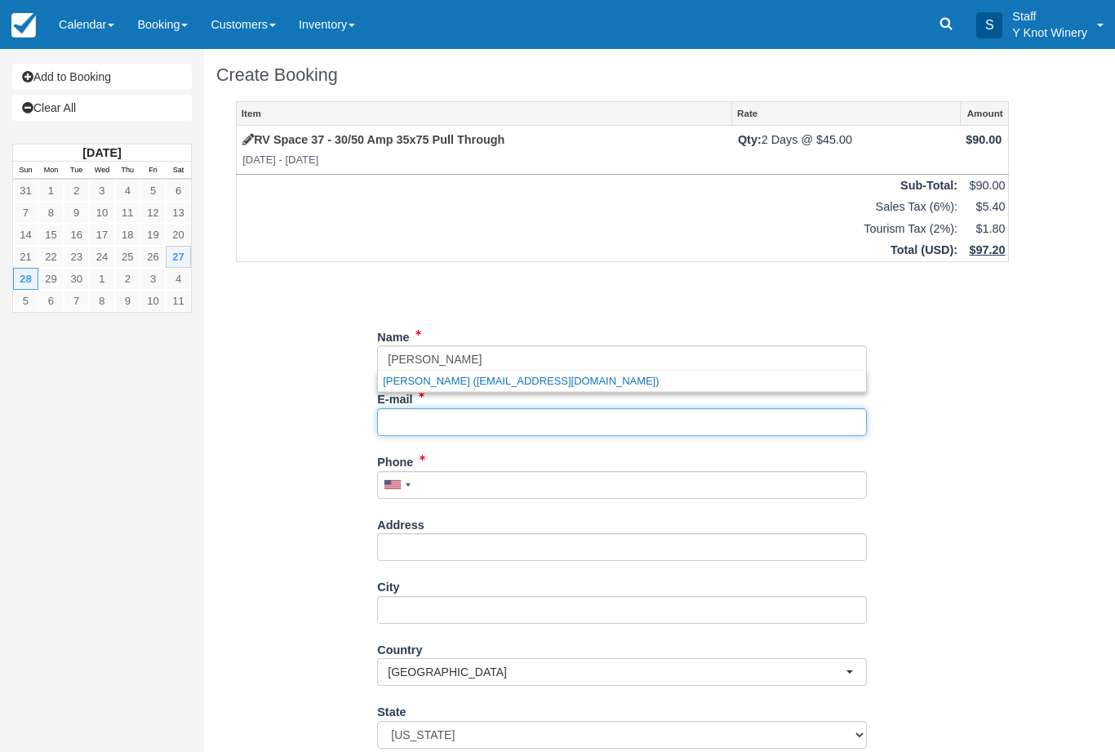
click at [434, 421] on input "E-mail" at bounding box center [622, 422] width 490 height 28
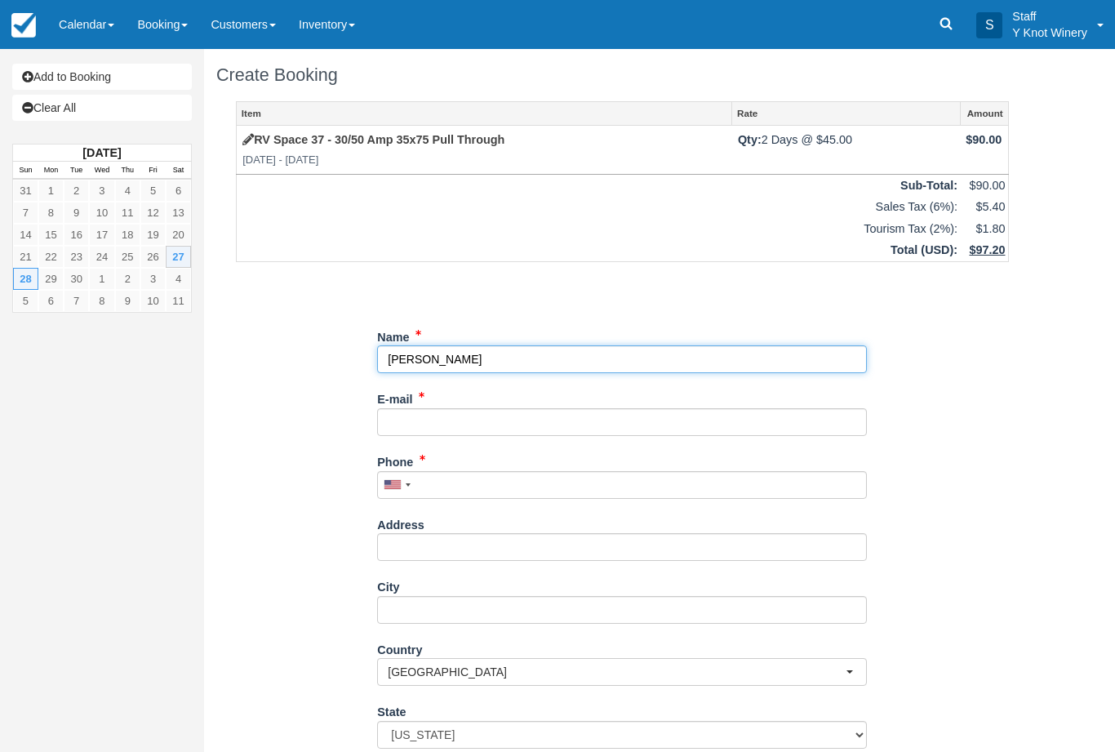
click at [503, 355] on input "Name" at bounding box center [622, 359] width 490 height 28
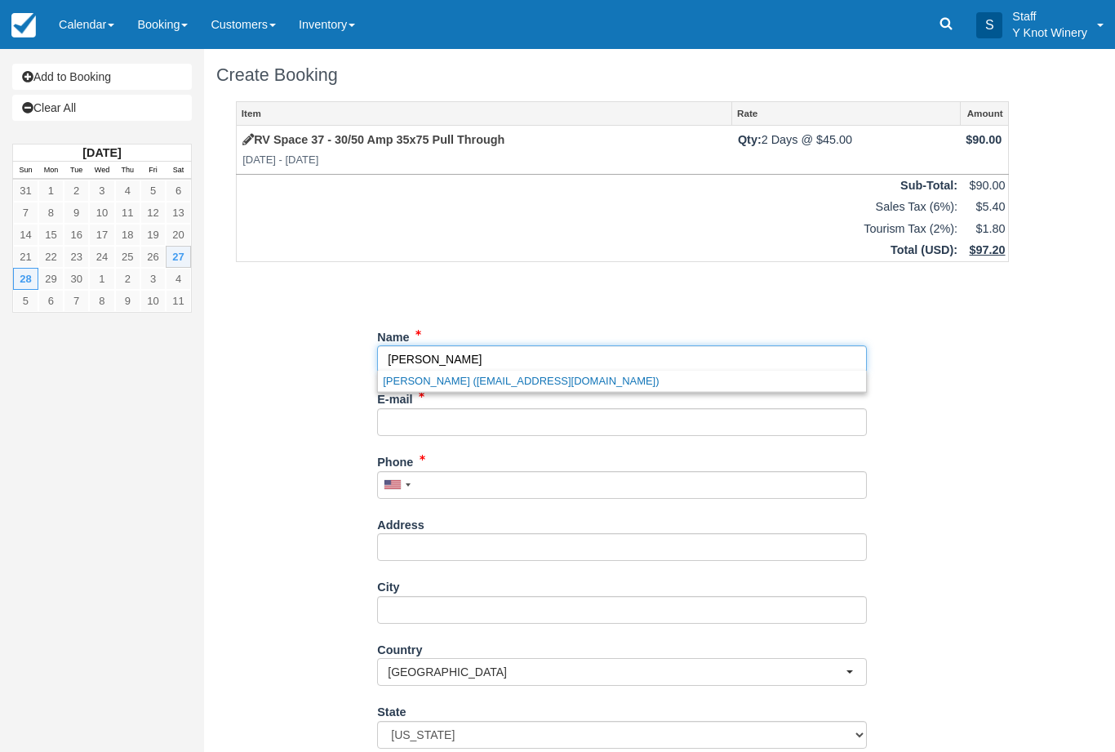
click at [419, 387] on link "Cindy Hausinger (cindybsplace@msn.com)" at bounding box center [622, 381] width 488 height 20
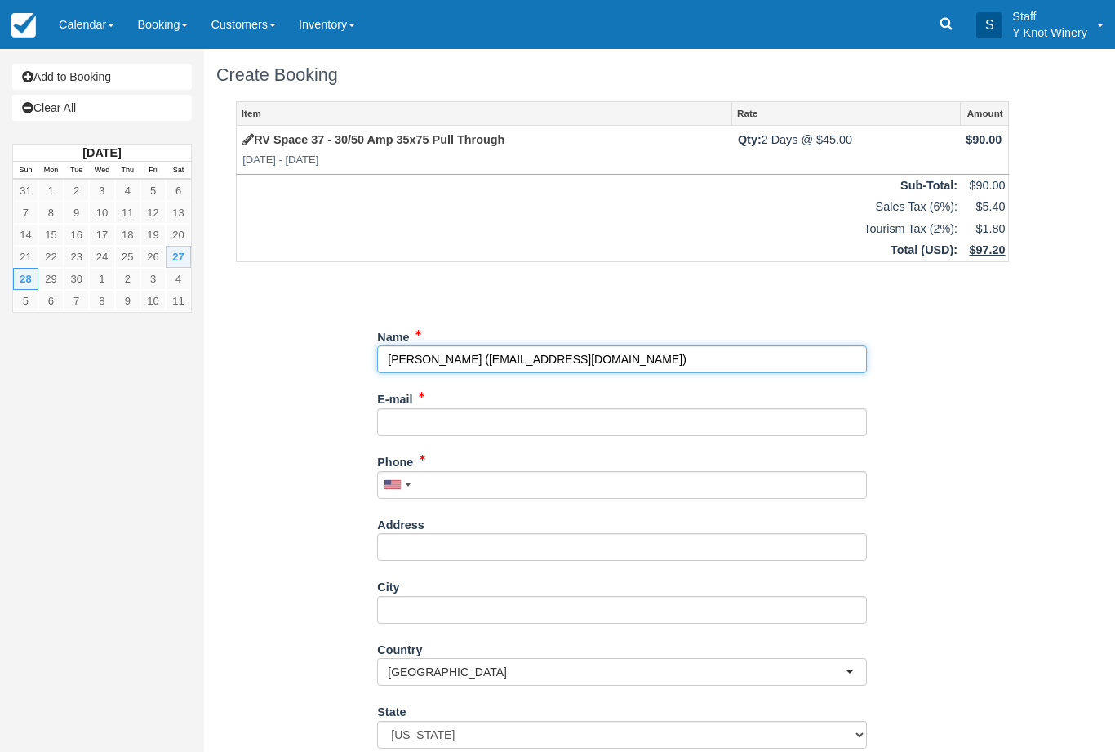
type input "[PERSON_NAME]"
type input "[EMAIL_ADDRESS][DOMAIN_NAME]"
type input "+15414209277"
select select "UT"
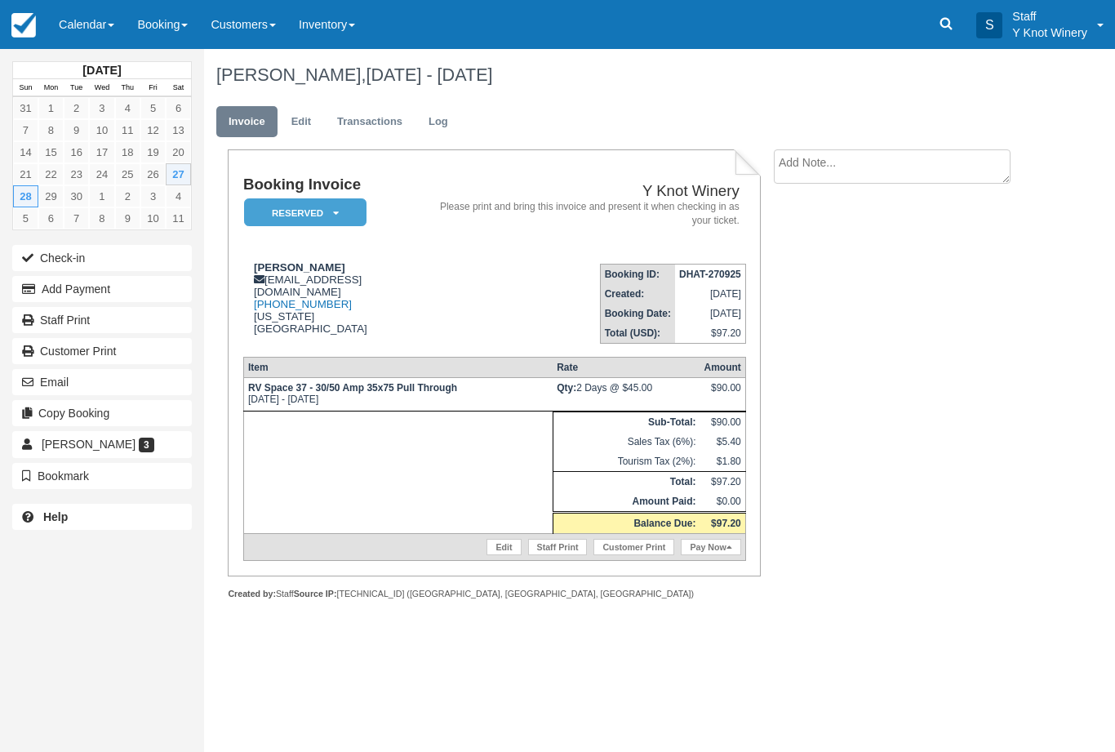
click at [696, 555] on link "Pay Now" at bounding box center [711, 547] width 60 height 16
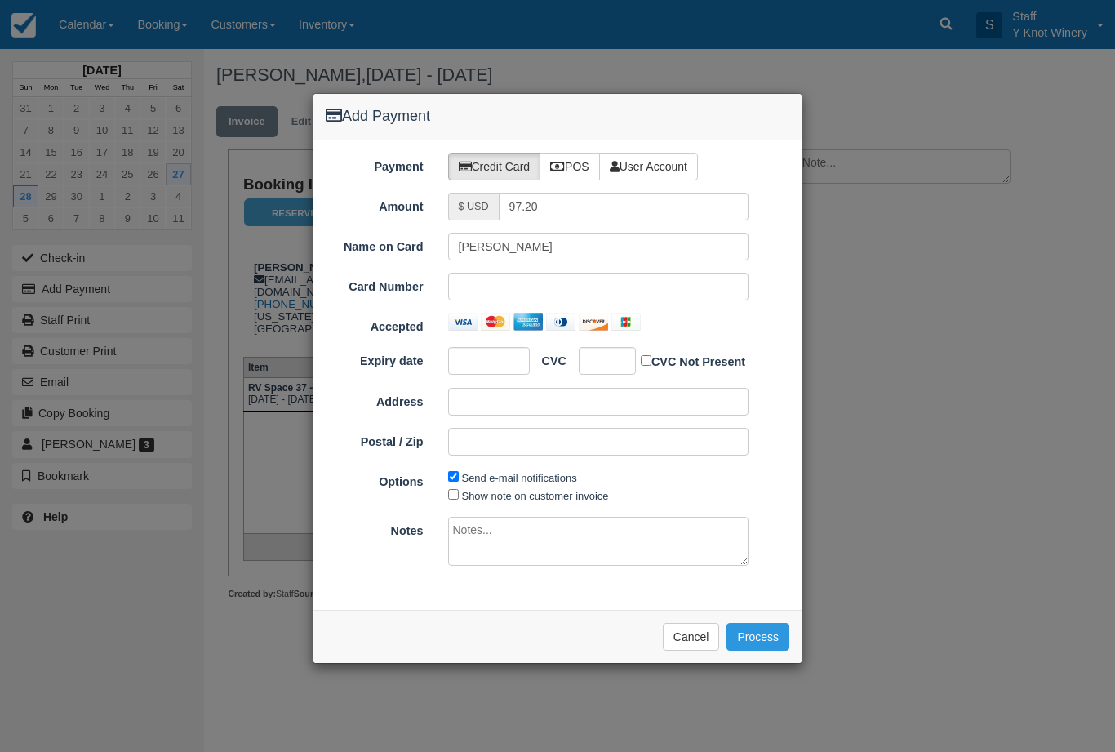
click at [690, 636] on button "Cancel" at bounding box center [691, 637] width 57 height 28
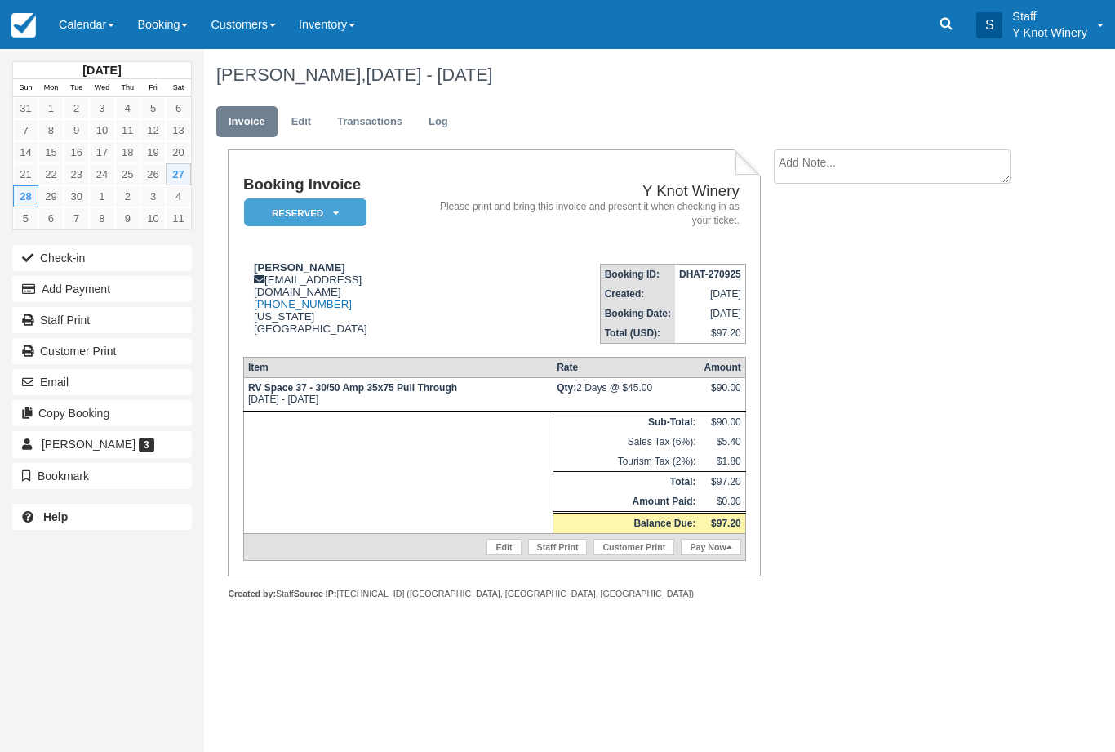
click at [489, 555] on link "Edit" at bounding box center [503, 547] width 34 height 16
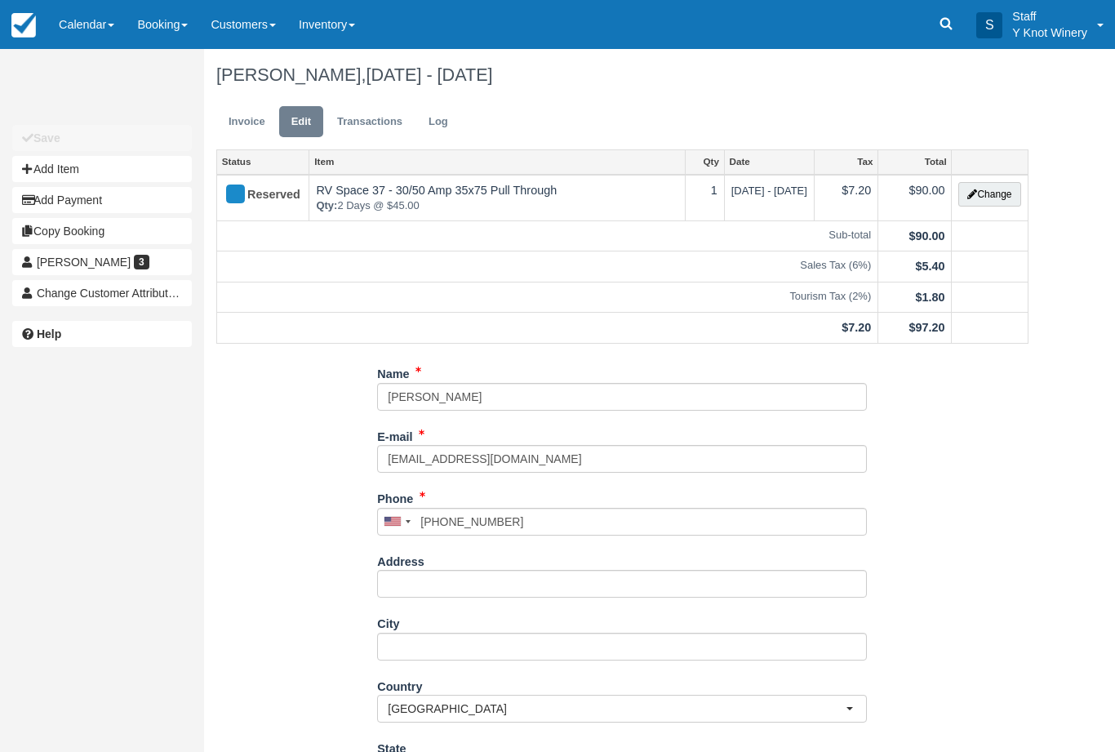
click at [985, 199] on button "Change" at bounding box center [989, 194] width 62 height 24
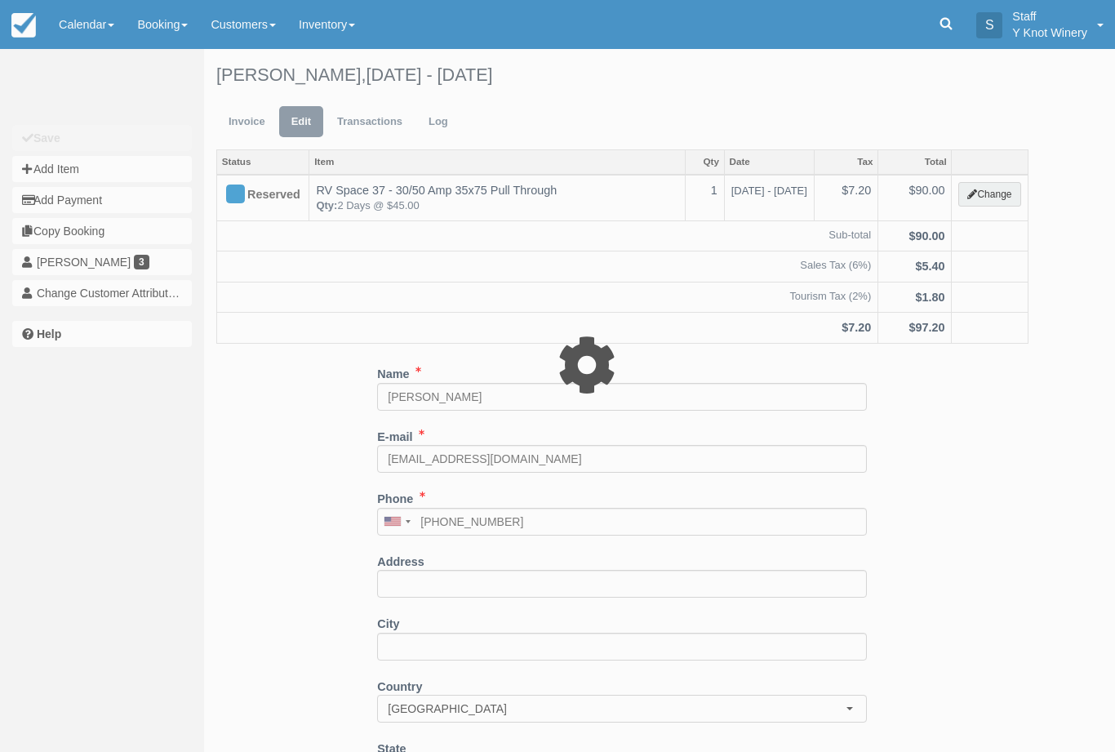
type input "90.00"
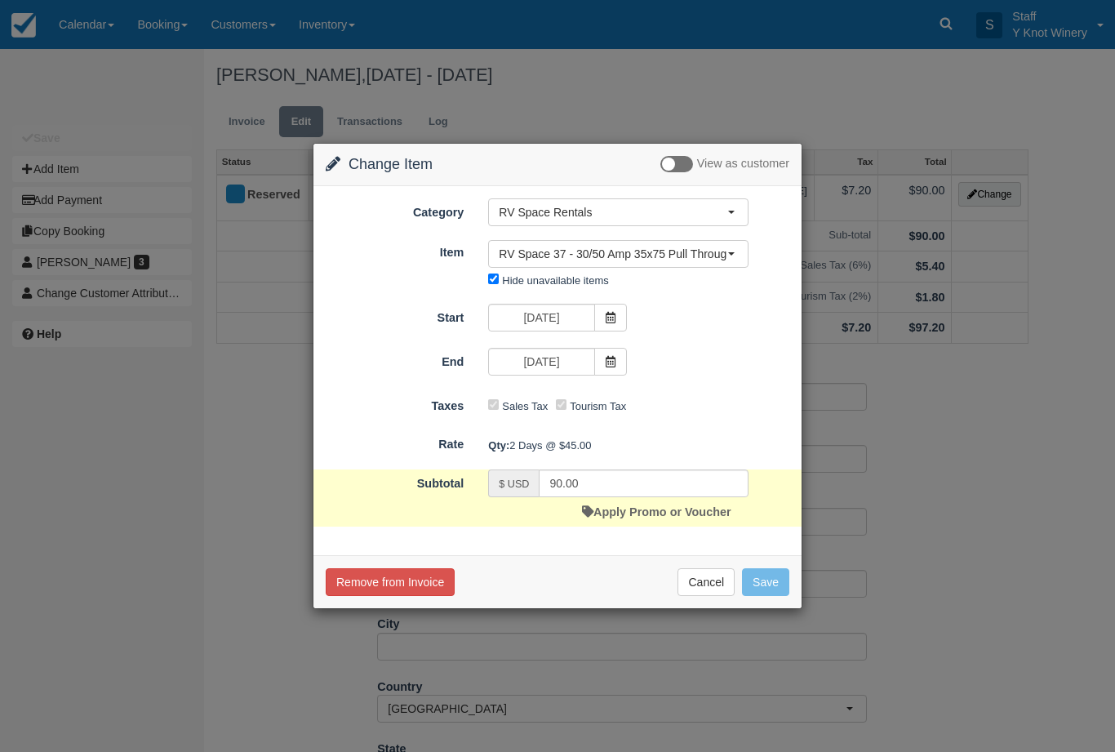
click at [607, 513] on link "Apply Promo or Voucher" at bounding box center [656, 511] width 149 height 13
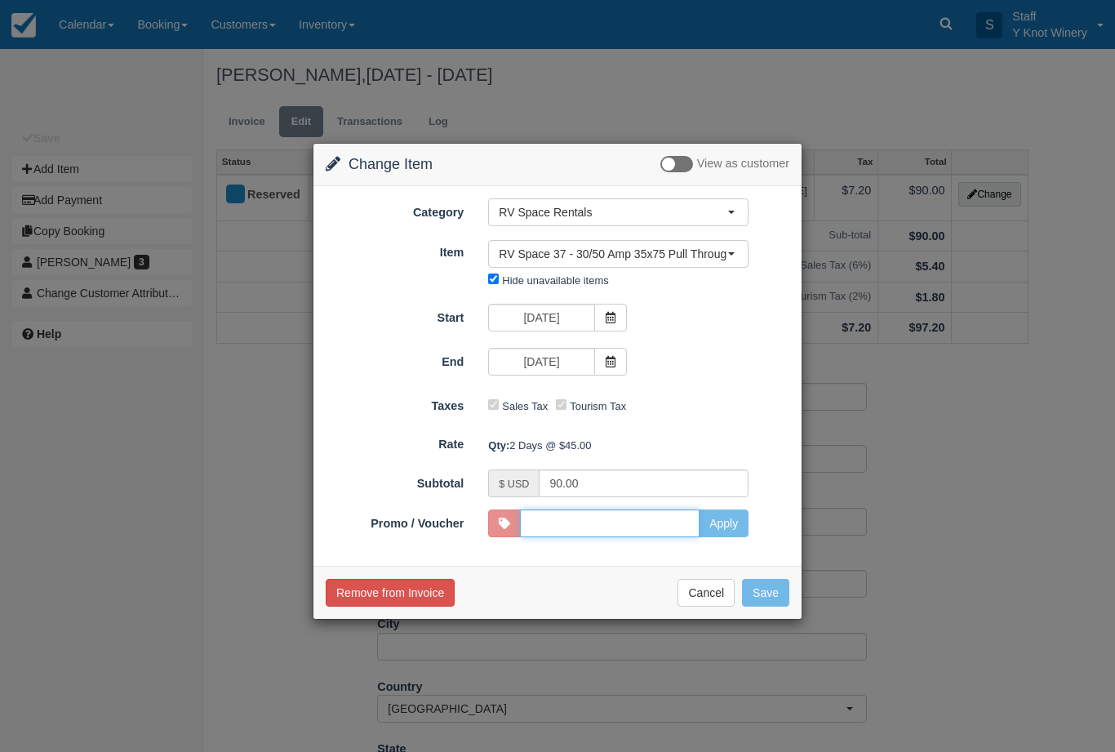
click at [648, 526] on input "Promo / Voucher" at bounding box center [610, 523] width 180 height 28
type input "GSAM"
click at [721, 515] on button "Apply" at bounding box center [724, 523] width 50 height 28
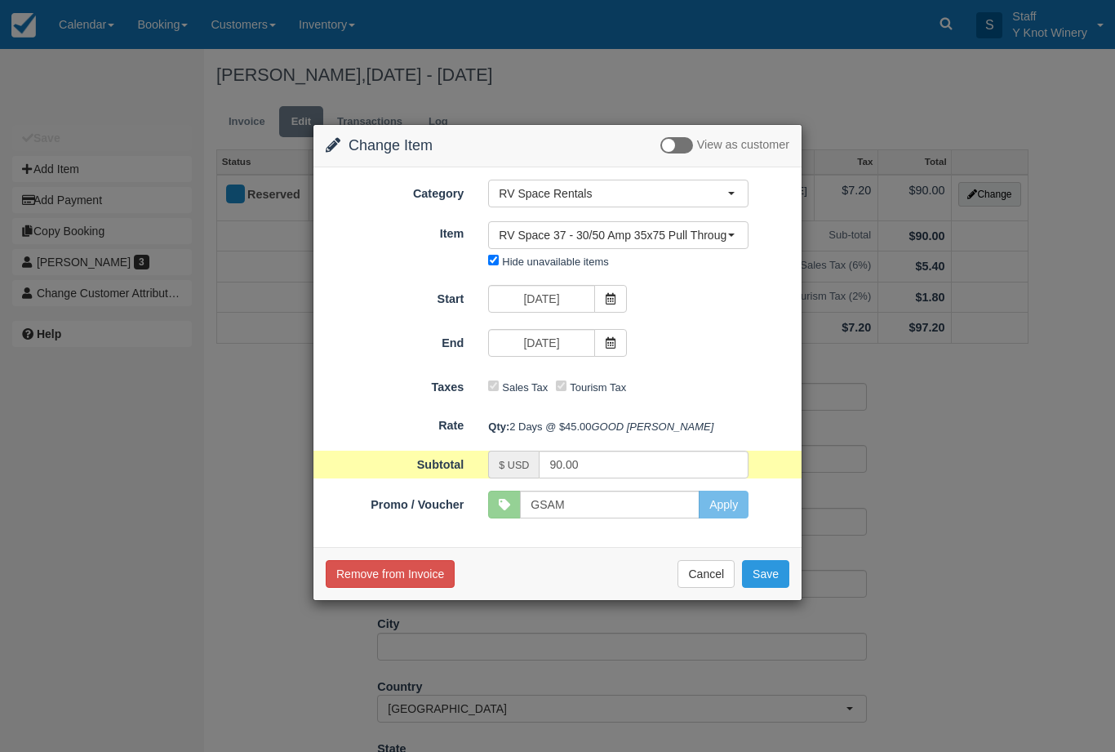
click at [760, 588] on button "Save" at bounding box center [765, 574] width 47 height 28
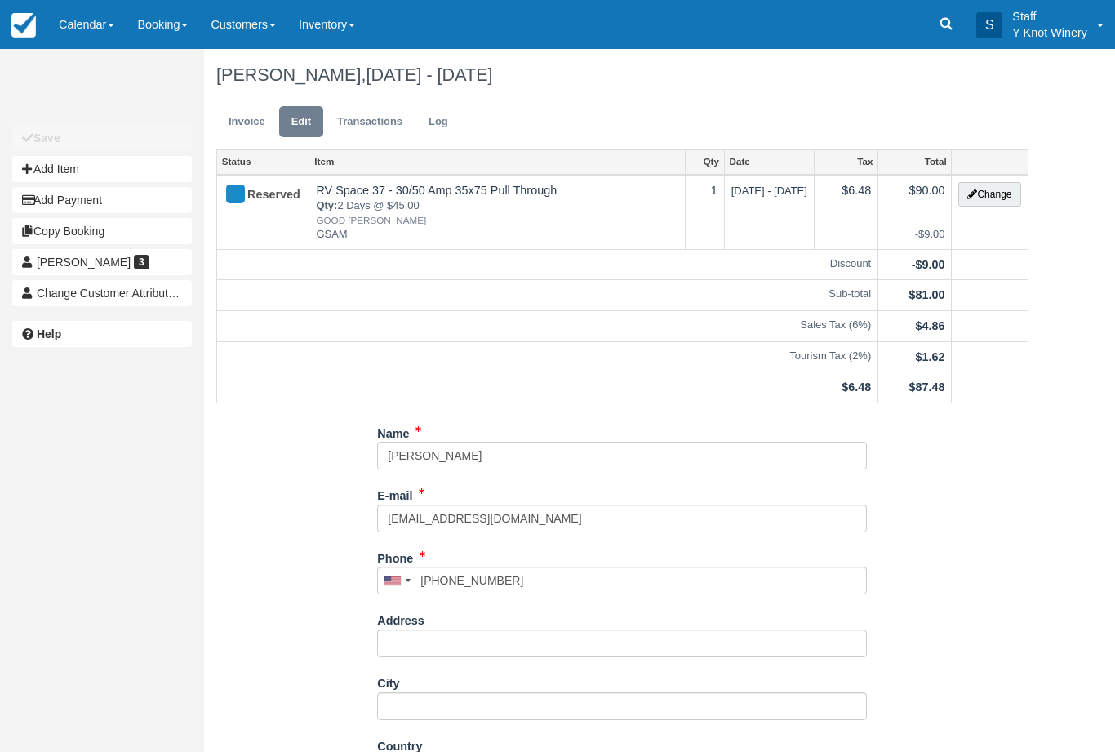
click at [238, 113] on link "Invoice" at bounding box center [246, 122] width 61 height 32
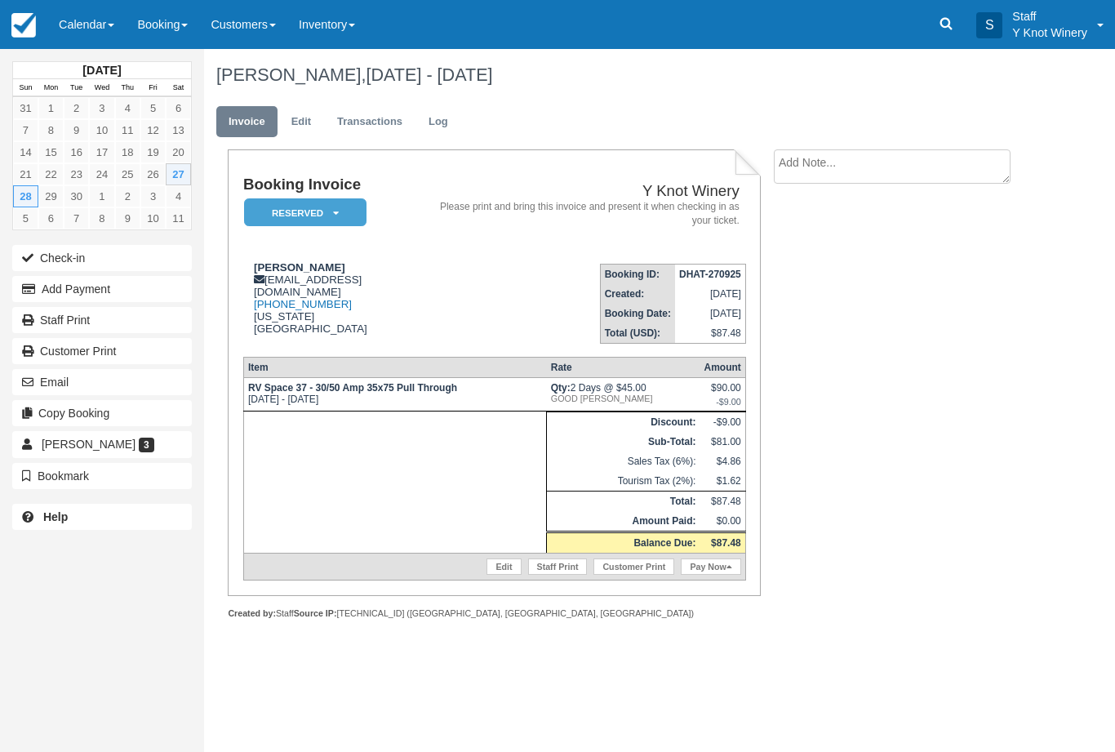
click at [701, 575] on link "Pay Now" at bounding box center [711, 566] width 60 height 16
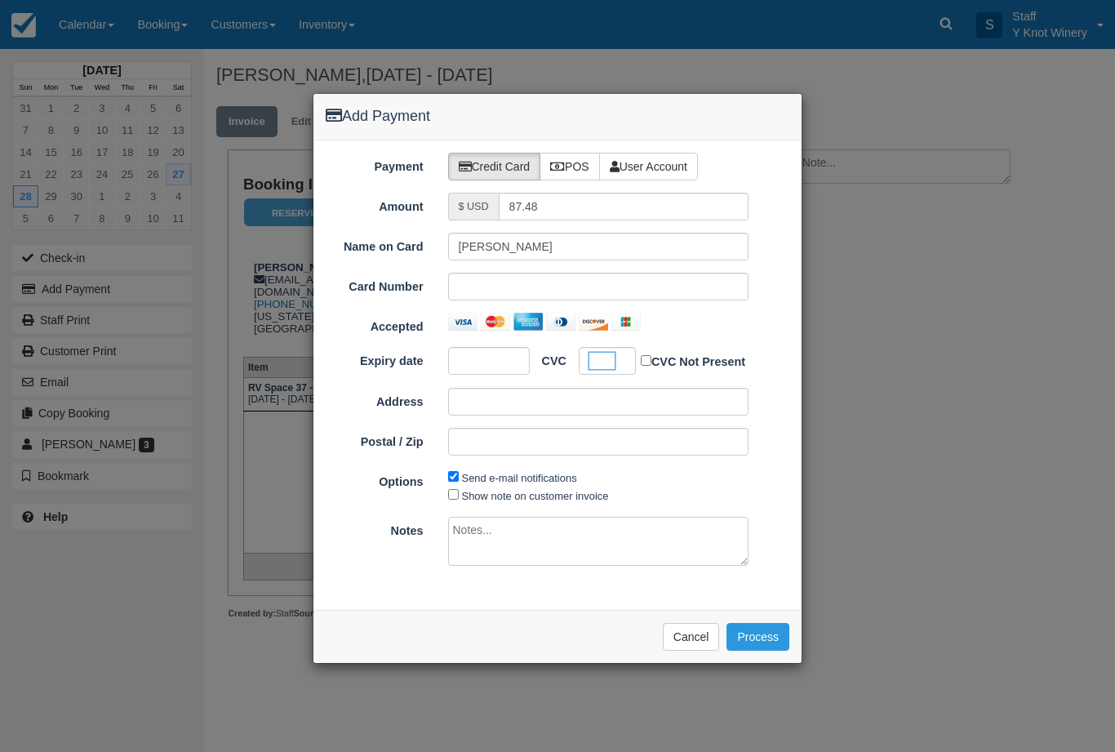
click at [453, 502] on div "Payment Credit Card POS User Account Amount $ USD 87.48 Name on Card Cindy Haus…" at bounding box center [557, 374] width 488 height 469
click at [457, 492] on input "Show note on customer invoice" at bounding box center [453, 494] width 11 height 11
checkbox input "true"
click at [760, 631] on button "Process" at bounding box center [757, 637] width 63 height 28
